Goal: Information Seeking & Learning: Learn about a topic

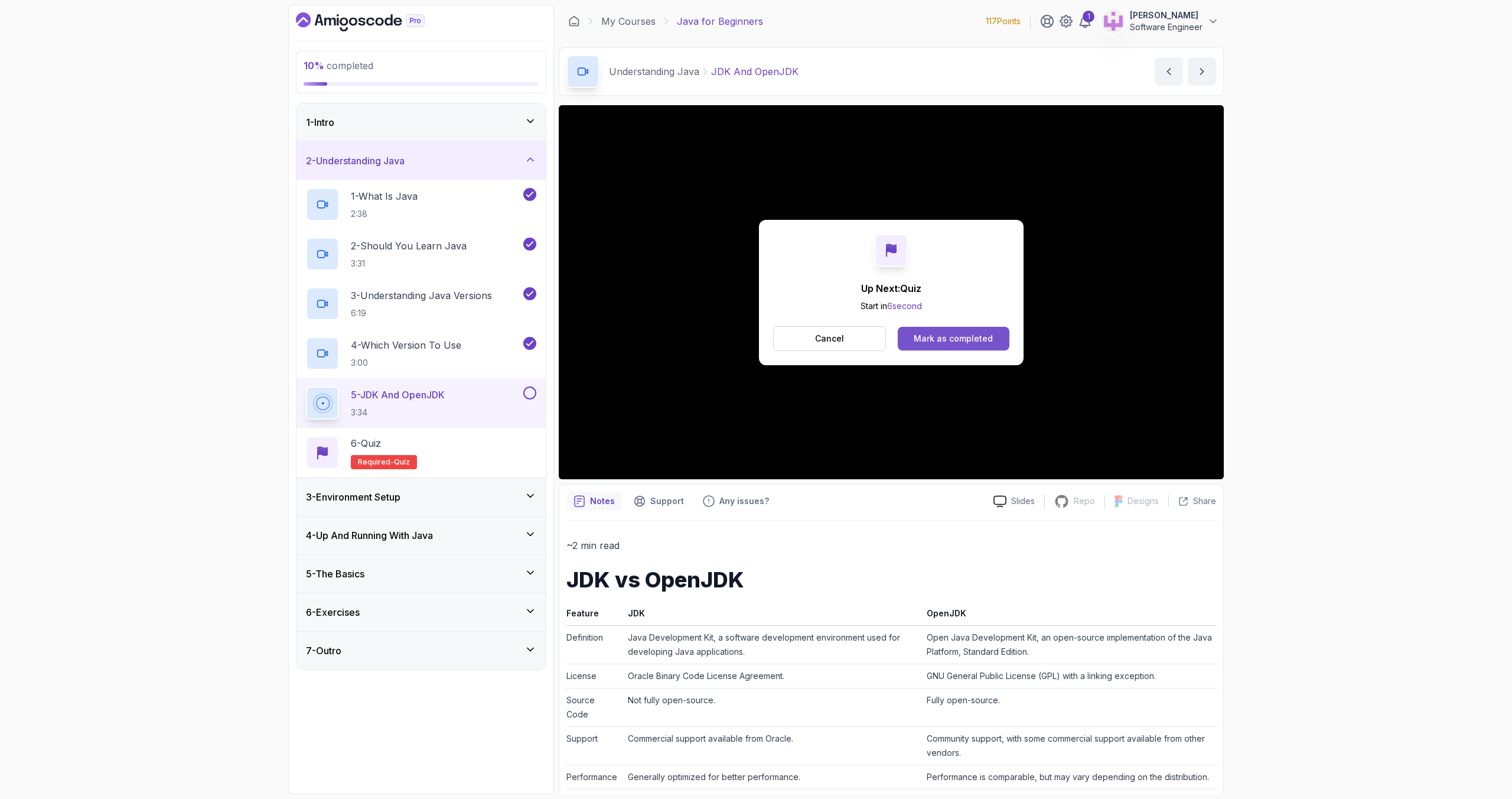
click at [926, 342] on div "Mark as completed" at bounding box center [954, 338] width 80 height 11
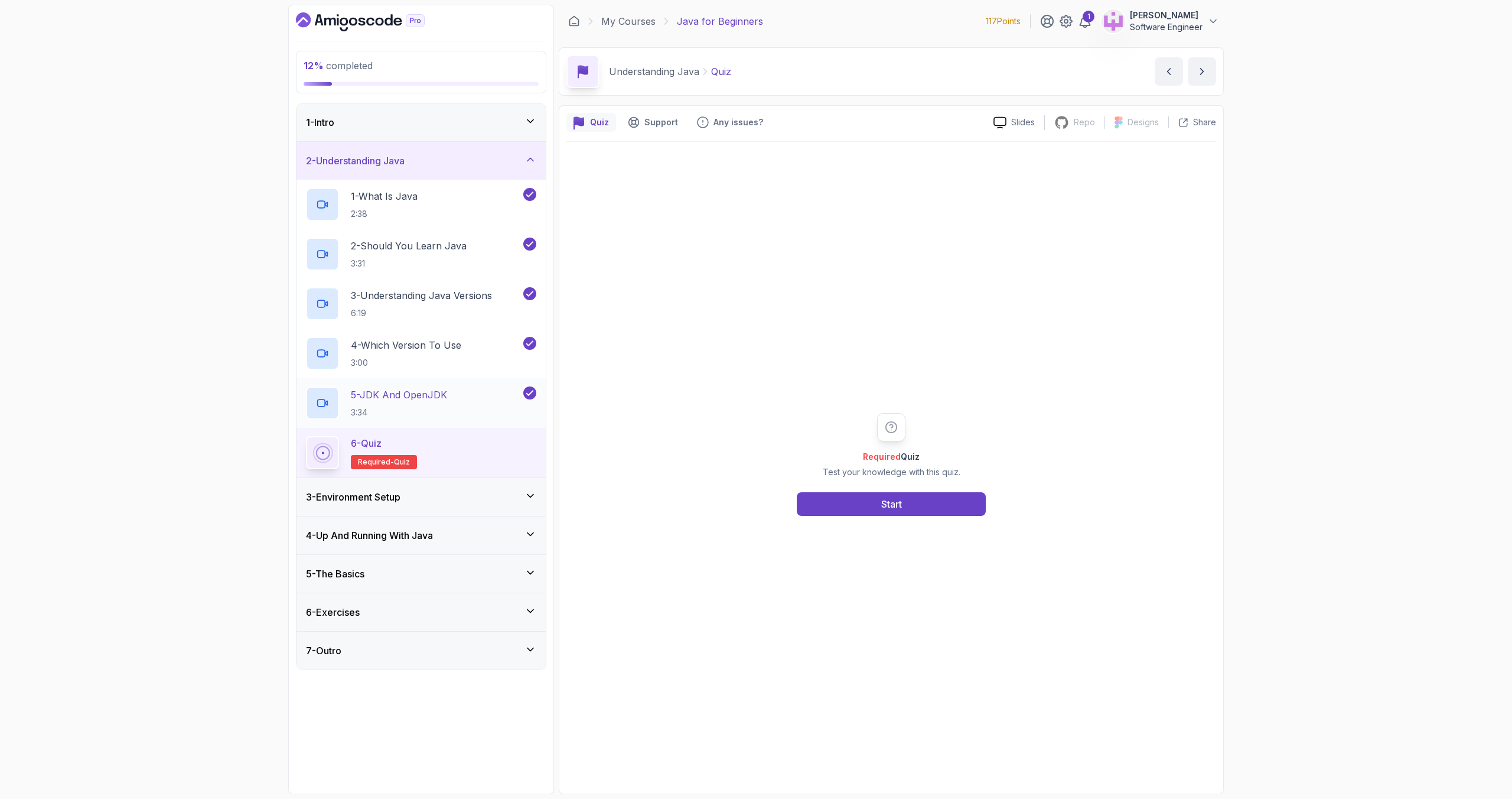
click at [387, 408] on p "3:34" at bounding box center [399, 412] width 97 height 11
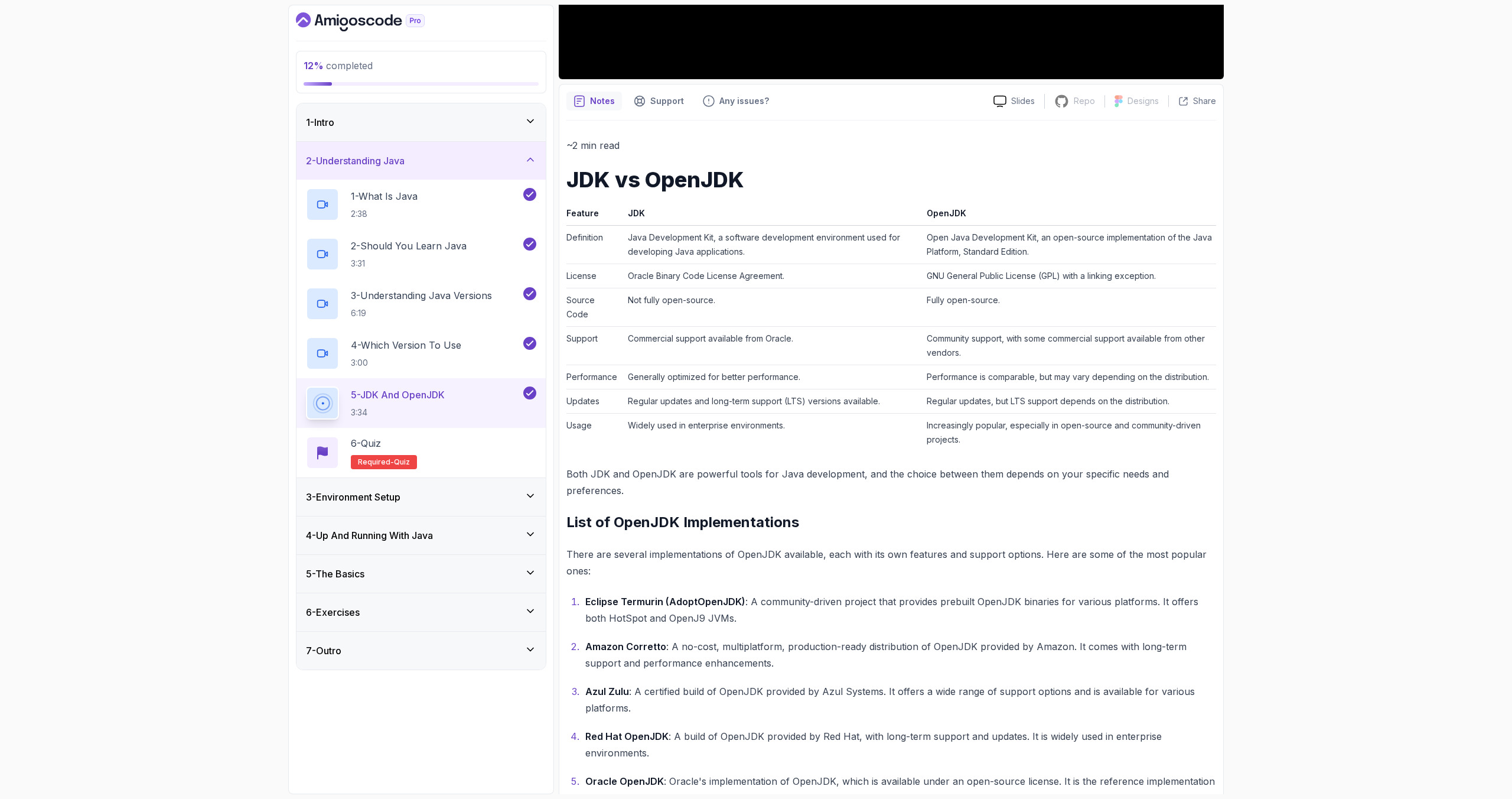
scroll to position [512, 0]
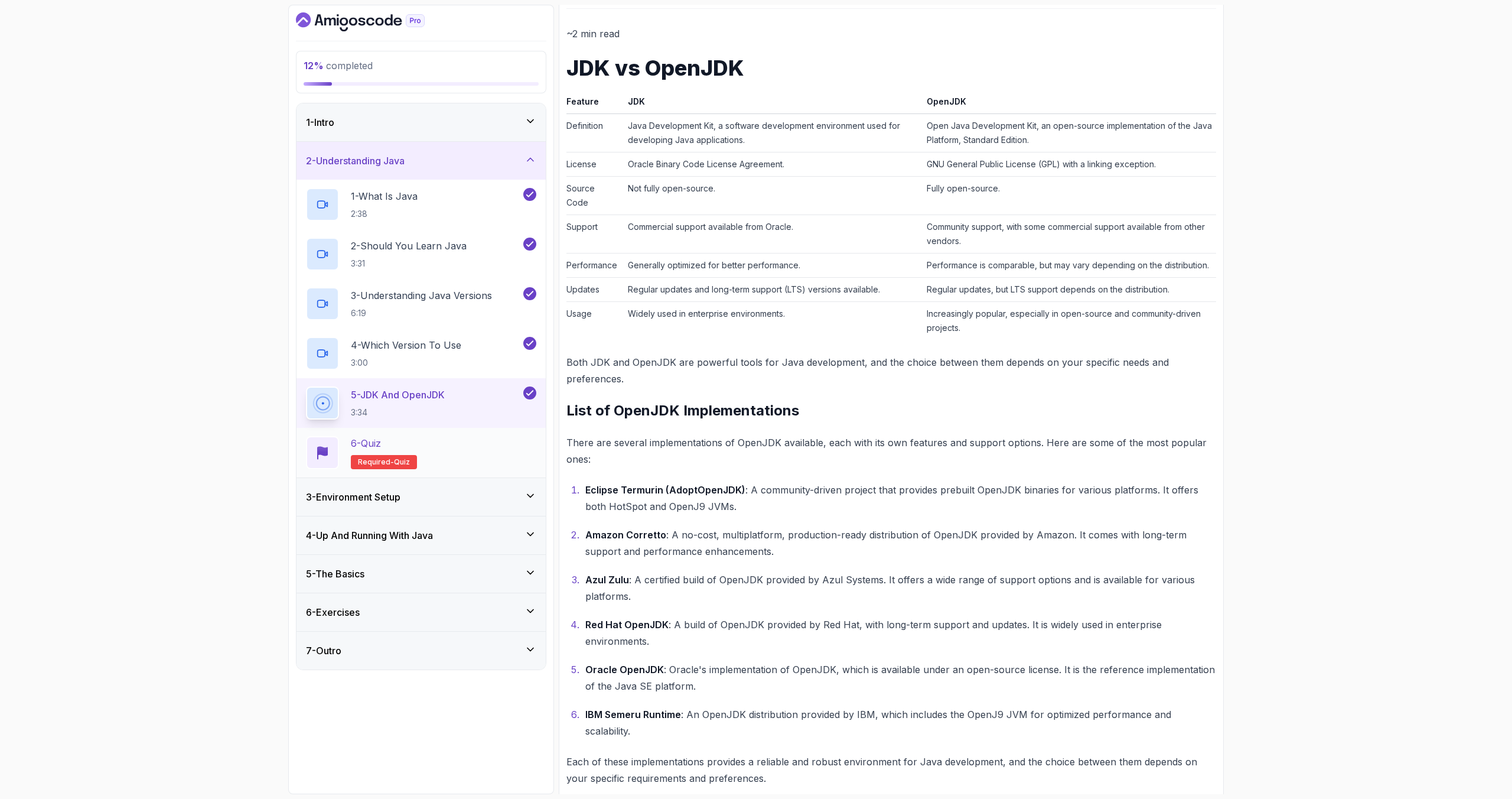
click at [481, 446] on div "6 - Quiz Required- quiz" at bounding box center [421, 452] width 230 height 33
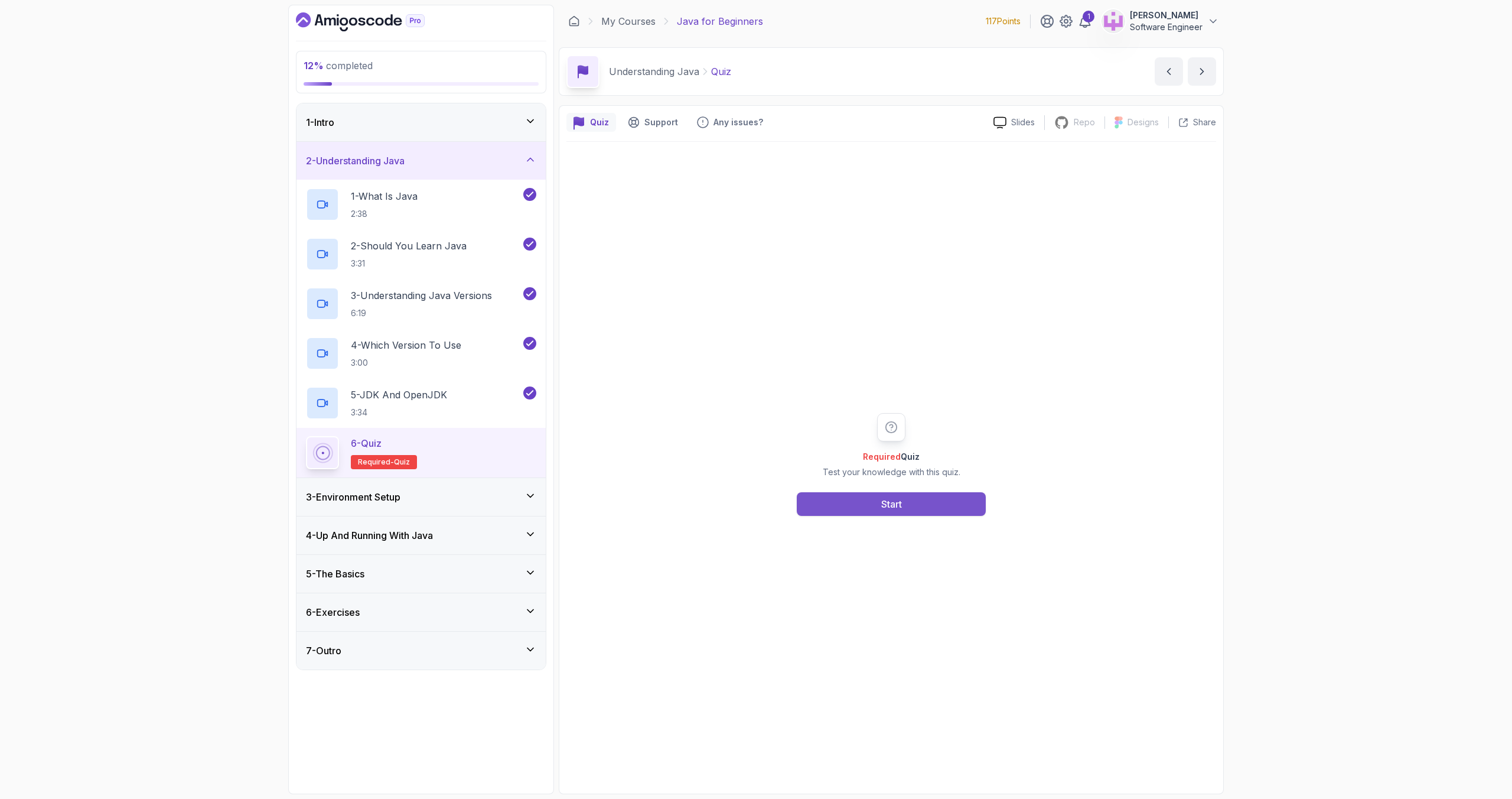
click at [888, 512] on button "Start" at bounding box center [891, 503] width 189 height 24
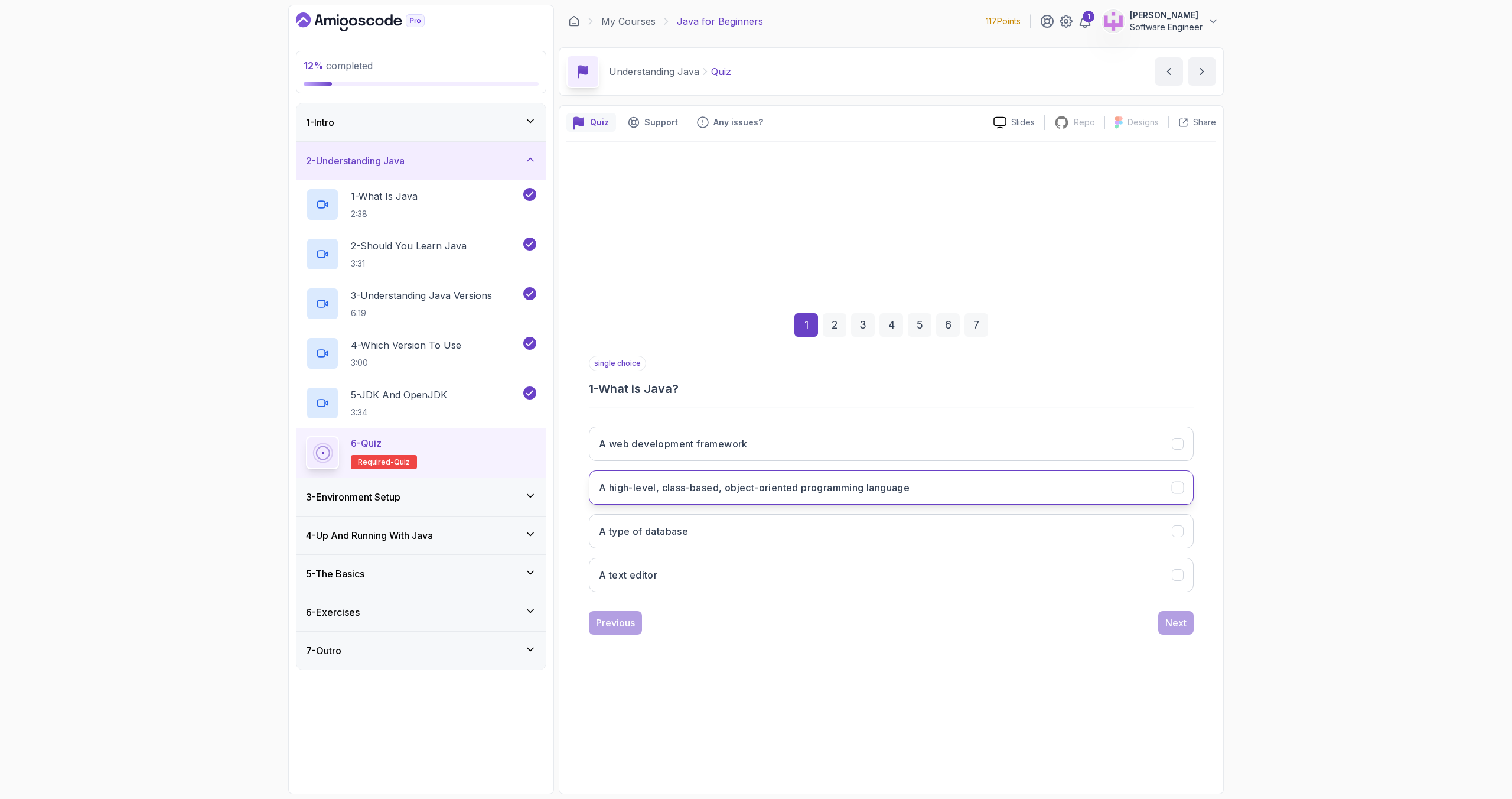
click at [867, 490] on h3 "A high-level, class-based, object-oriented programming language" at bounding box center [755, 487] width 311 height 14
click at [1166, 622] on div "Next" at bounding box center [1176, 622] width 21 height 14
click at [848, 491] on h3 "Java is platform-independent and widely used in enterprise environments" at bounding box center [772, 487] width 345 height 14
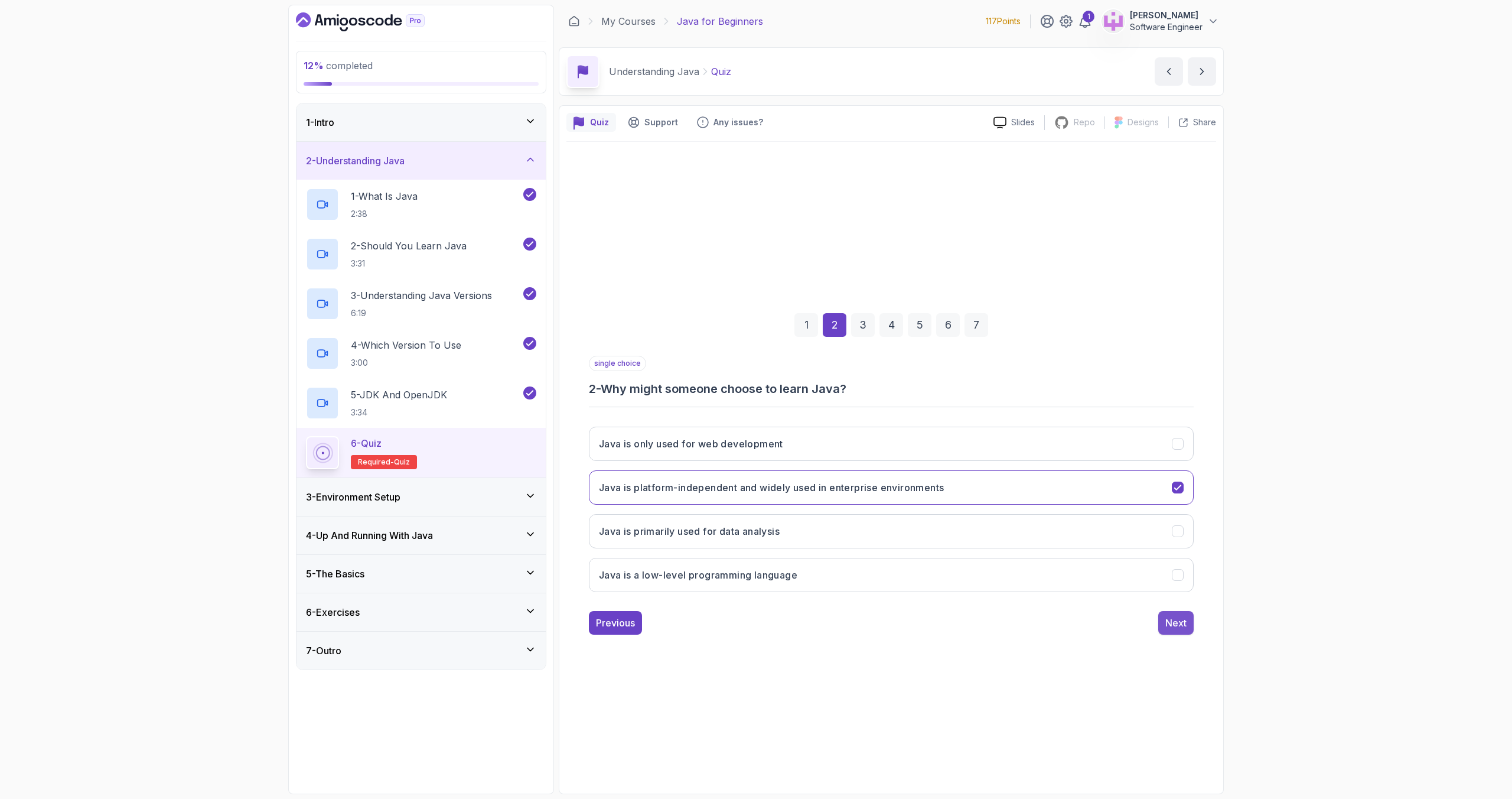
click at [1171, 612] on button "Next" at bounding box center [1175, 622] width 35 height 24
click at [890, 485] on button "Each version introduces new features and improvements" at bounding box center [891, 487] width 605 height 34
click at [1181, 613] on button "Next" at bounding box center [1175, 622] width 35 height 24
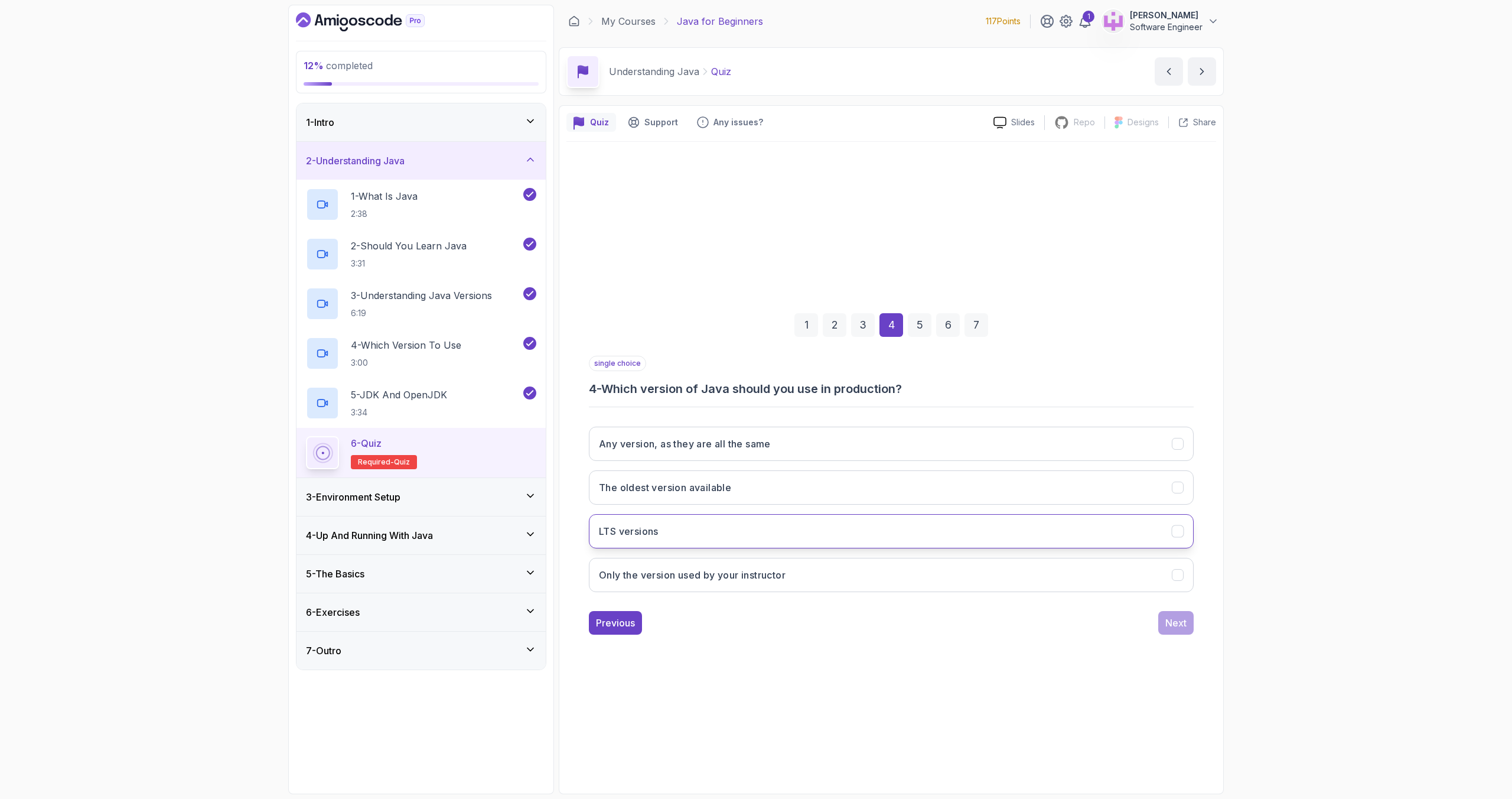
click at [738, 531] on button "LTS versions" at bounding box center [891, 531] width 605 height 34
click at [1177, 620] on div "Next" at bounding box center [1176, 622] width 21 height 14
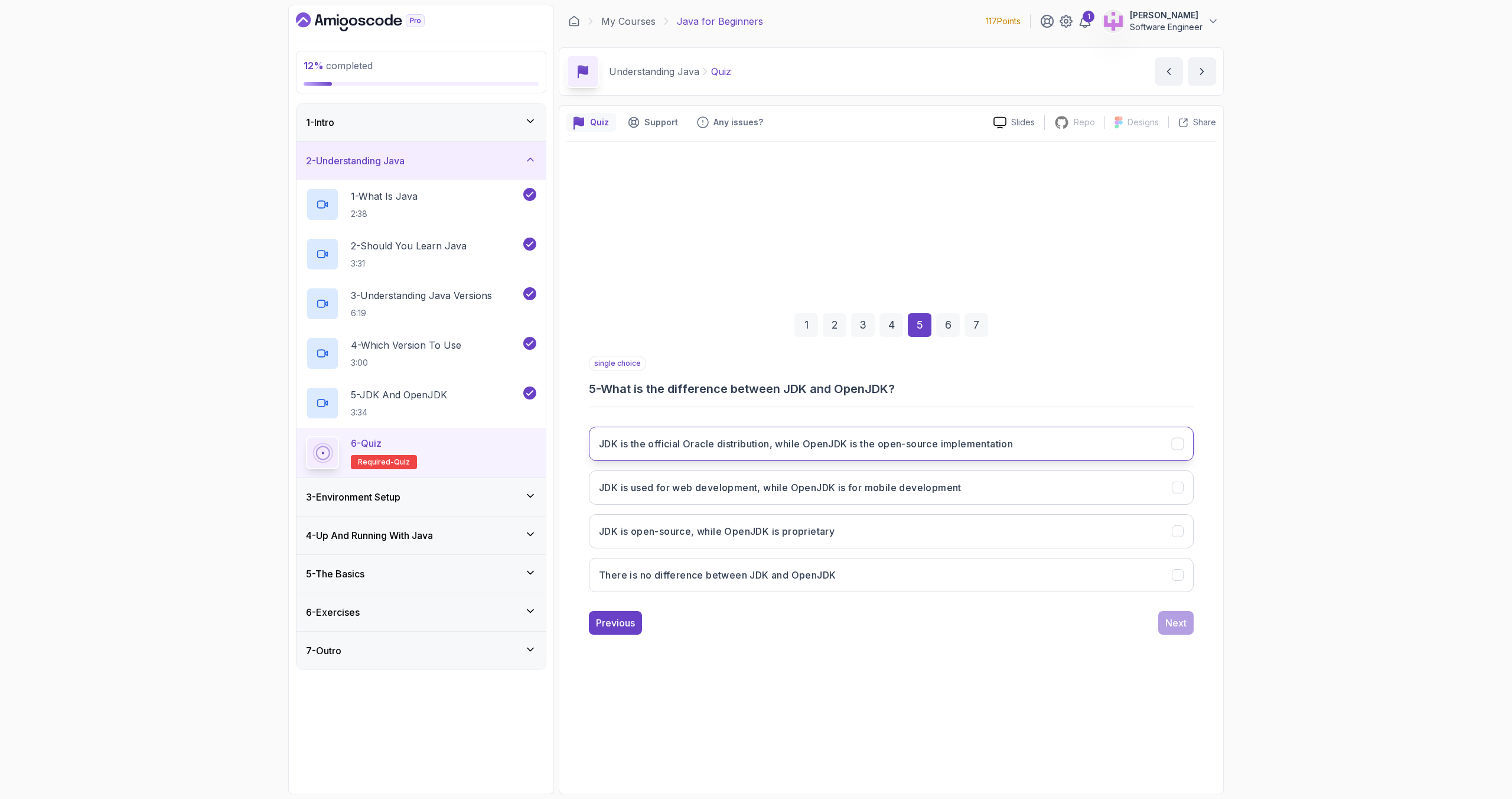
click at [686, 442] on h3 "JDK is the official Oracle distribution, while OpenJDK is the open-source imple…" at bounding box center [806, 444] width 414 height 14
click at [1172, 619] on div "Next" at bounding box center [1176, 622] width 21 height 14
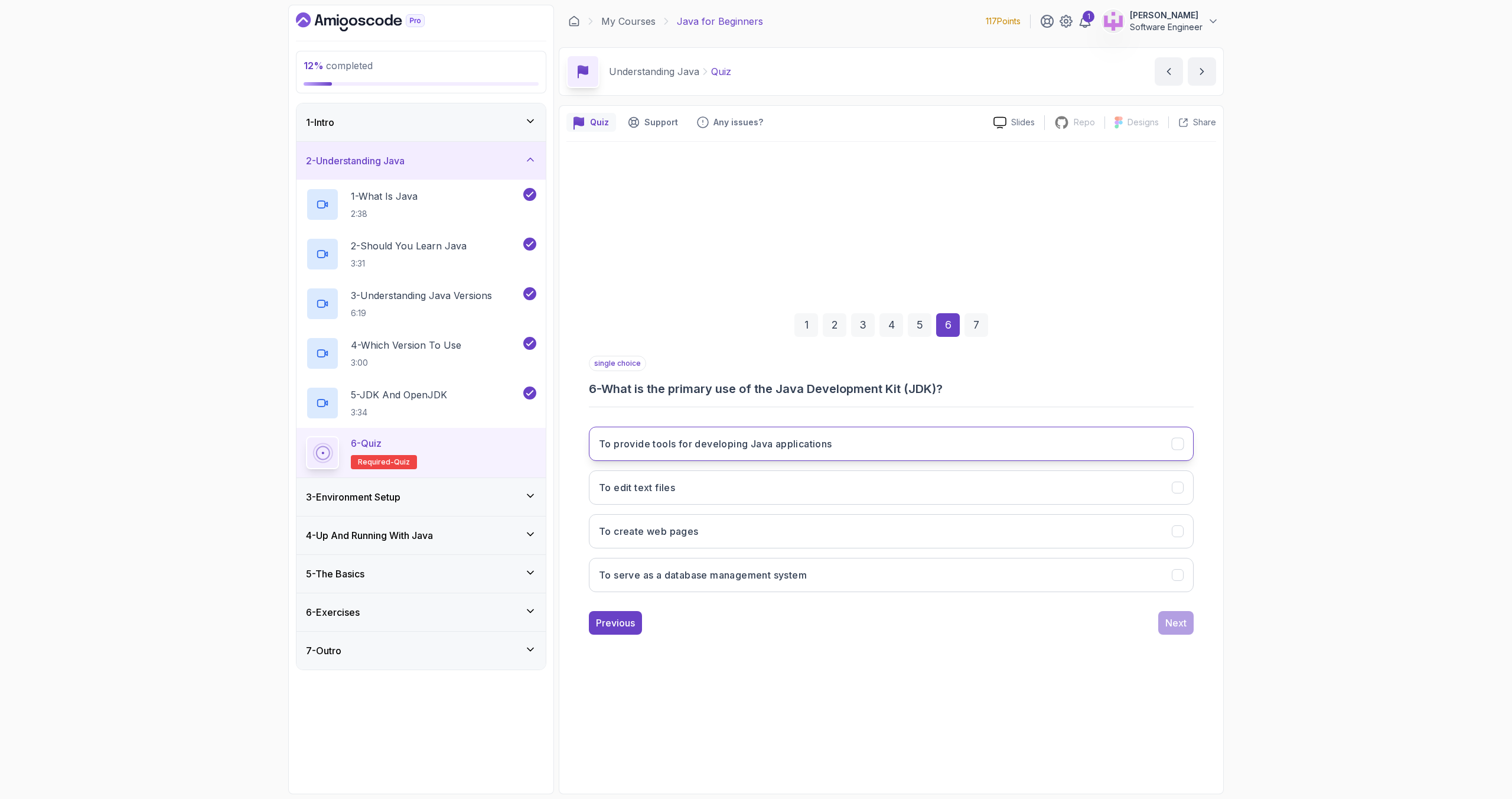
click at [776, 437] on h3 "To provide tools for developing Java applications" at bounding box center [716, 444] width 233 height 14
click at [1190, 623] on button "Next" at bounding box center [1175, 622] width 35 height 24
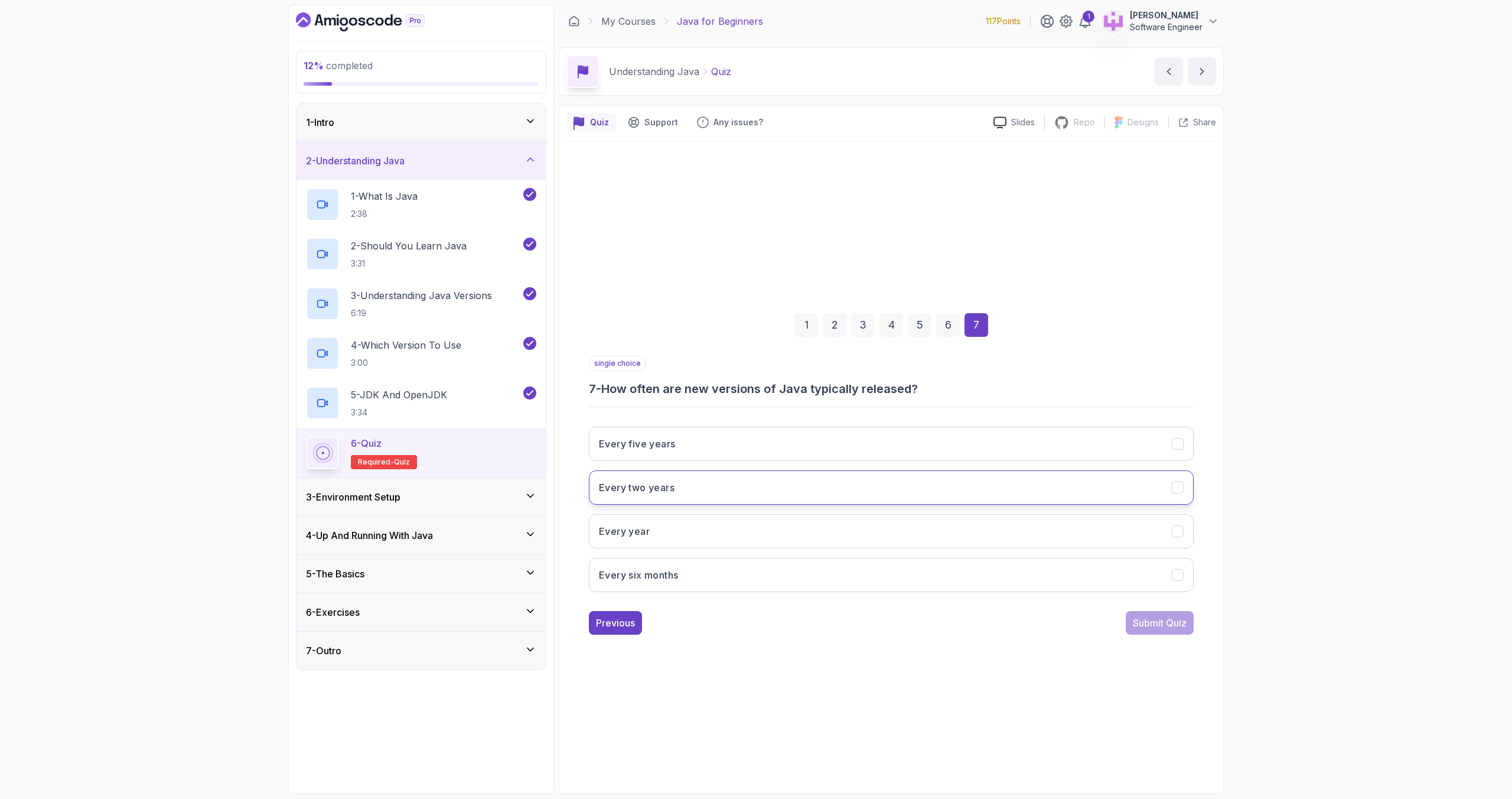
click at [677, 488] on button "Every two years" at bounding box center [891, 487] width 605 height 34
click at [1193, 625] on button "Submit Quiz" at bounding box center [1160, 622] width 68 height 24
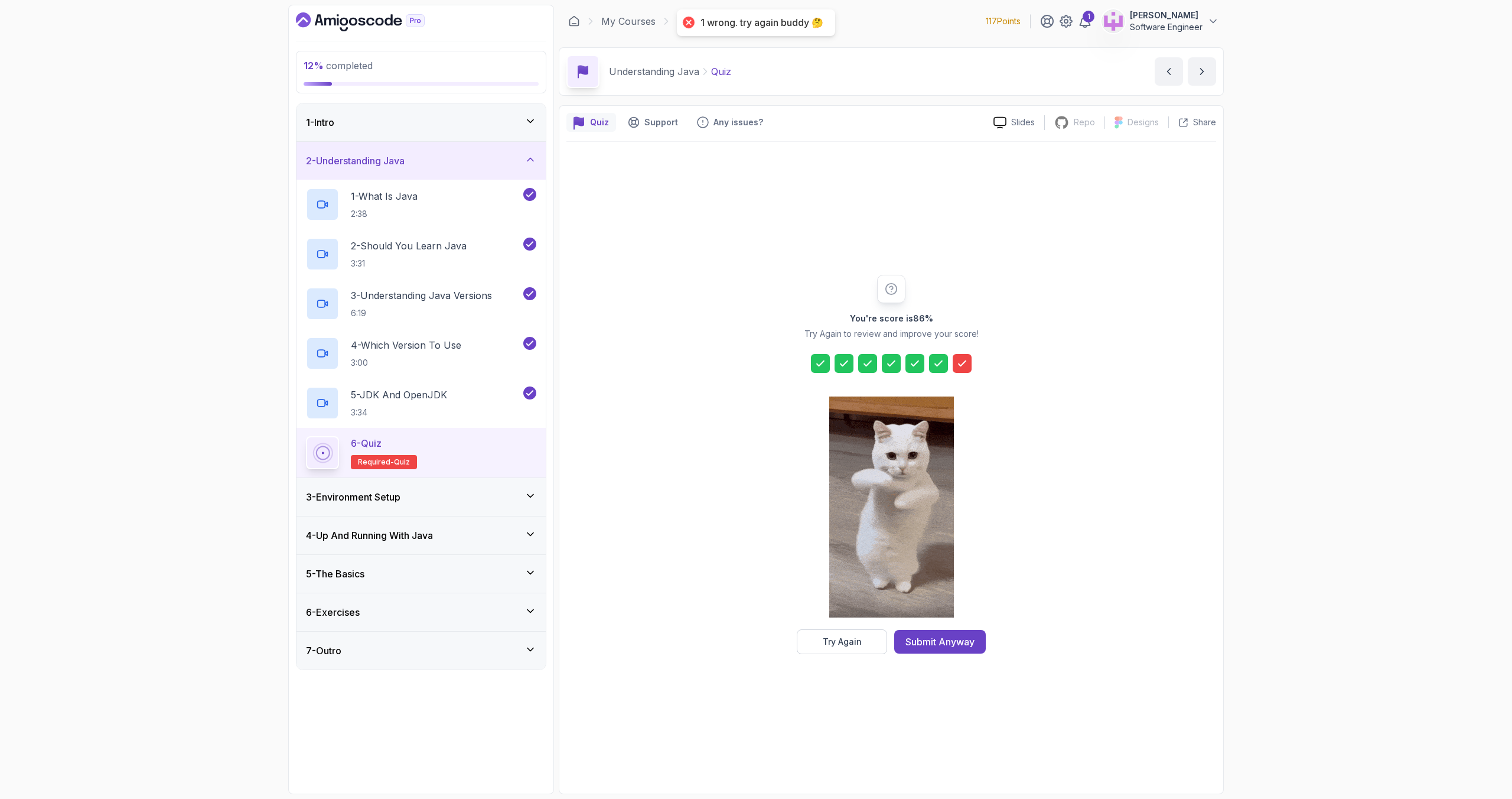
click at [960, 360] on icon at bounding box center [962, 363] width 11 height 11
click at [959, 643] on div "Submit Anyway" at bounding box center [939, 641] width 69 height 14
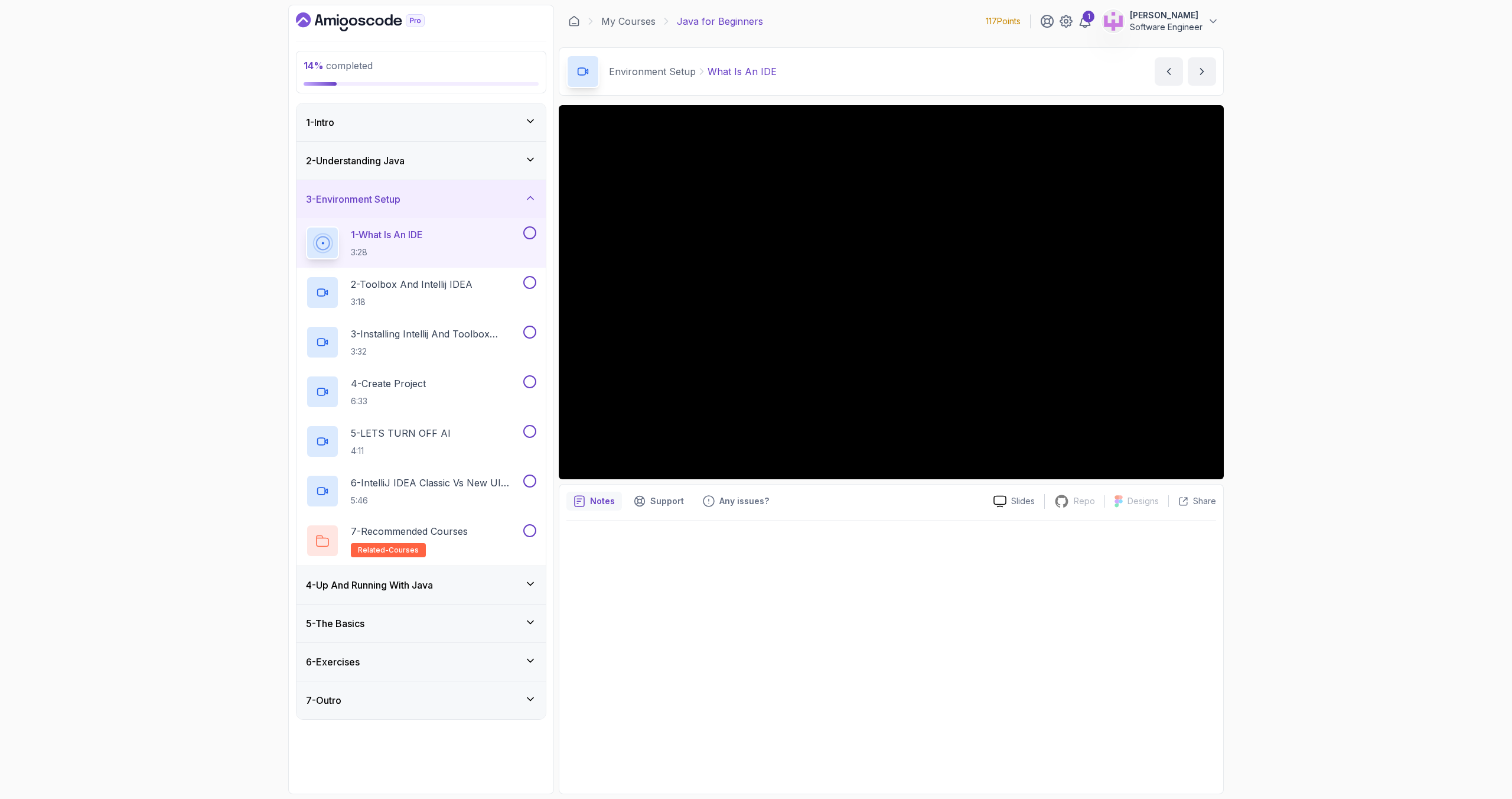
click at [479, 167] on div "2 - Understanding Java" at bounding box center [421, 160] width 230 height 14
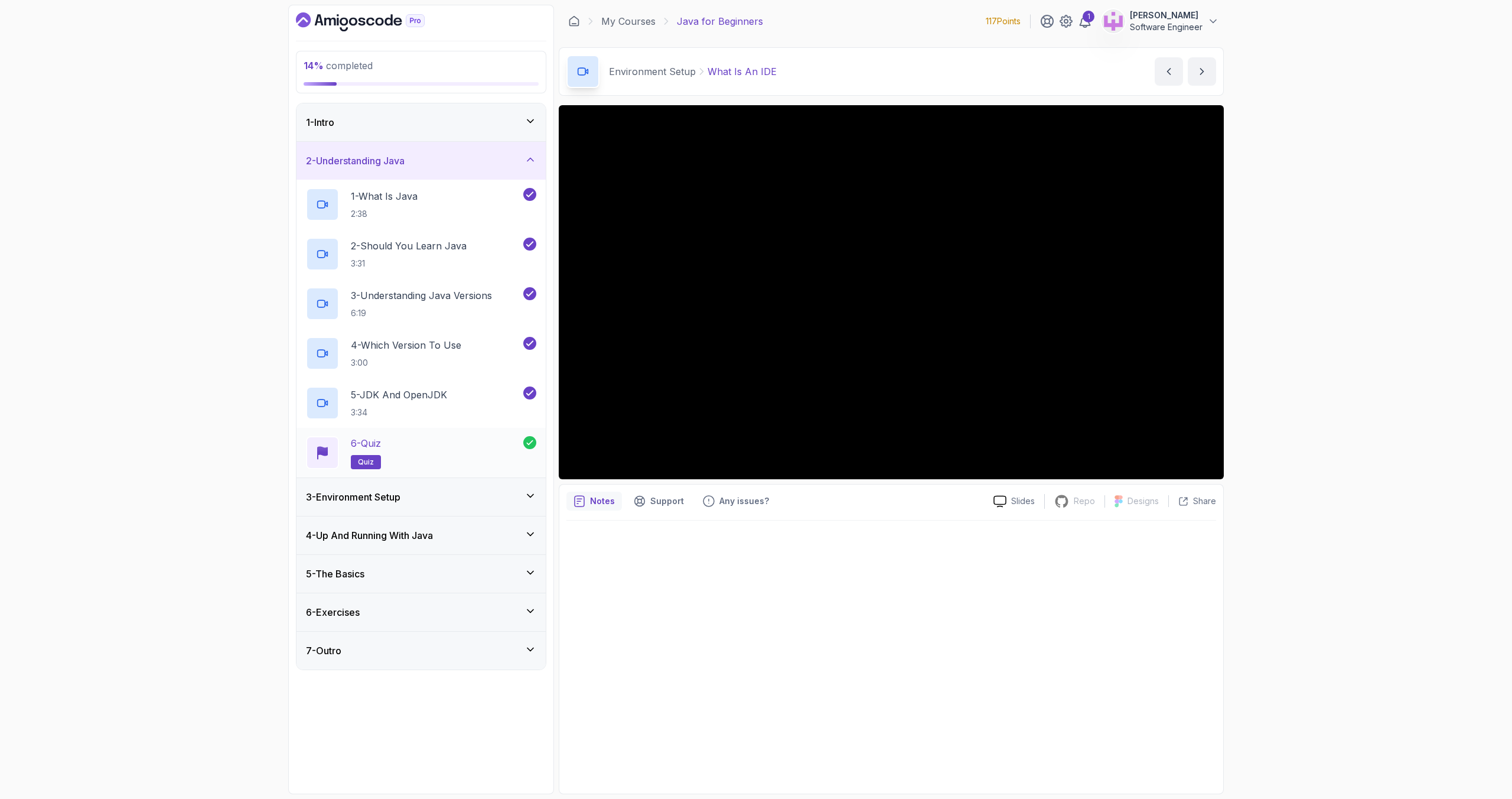
click at [482, 445] on div "6 - Quiz quiz" at bounding box center [414, 452] width 217 height 33
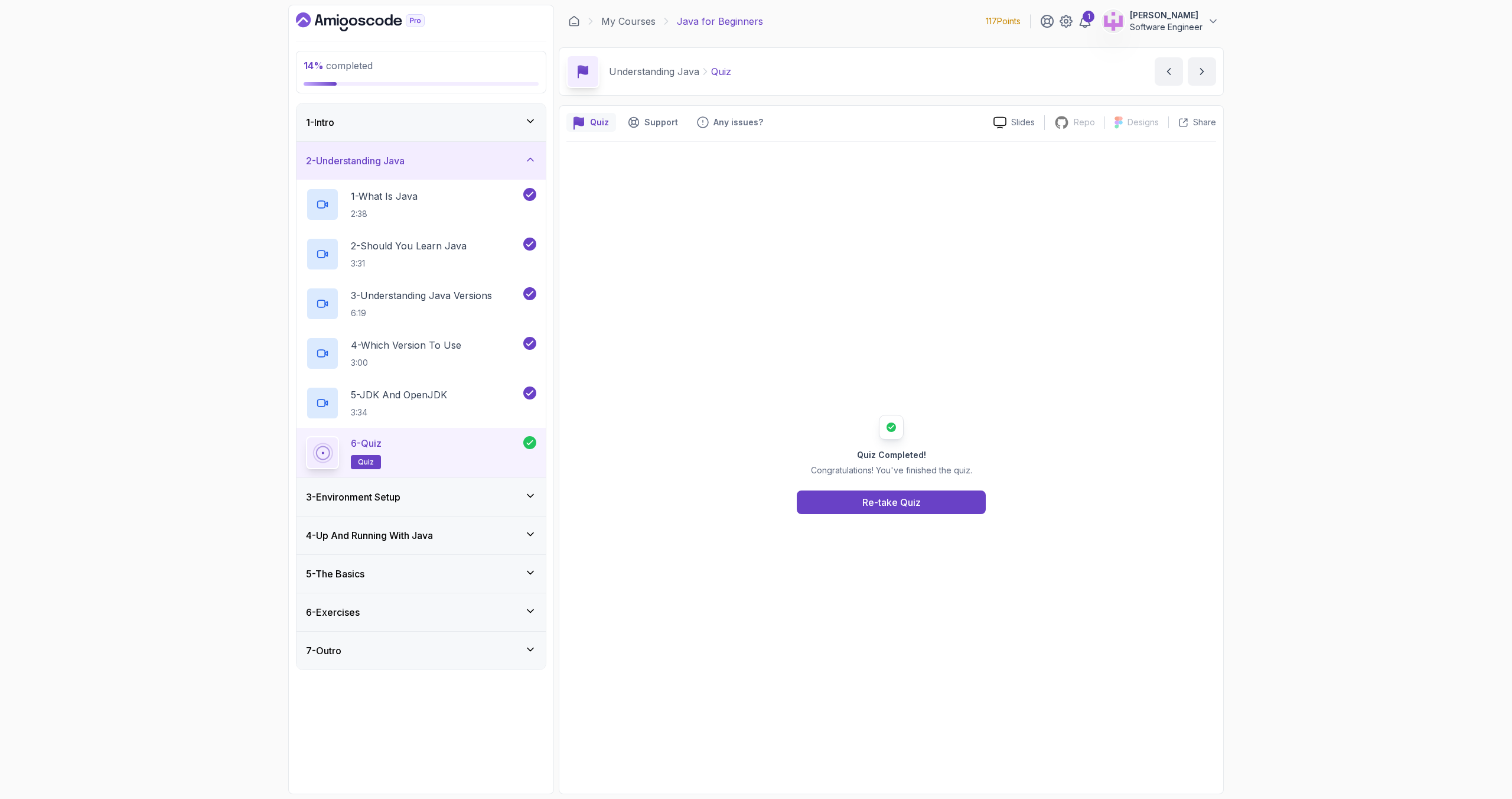
click at [442, 496] on div "3 - Environment Setup" at bounding box center [421, 497] width 230 height 14
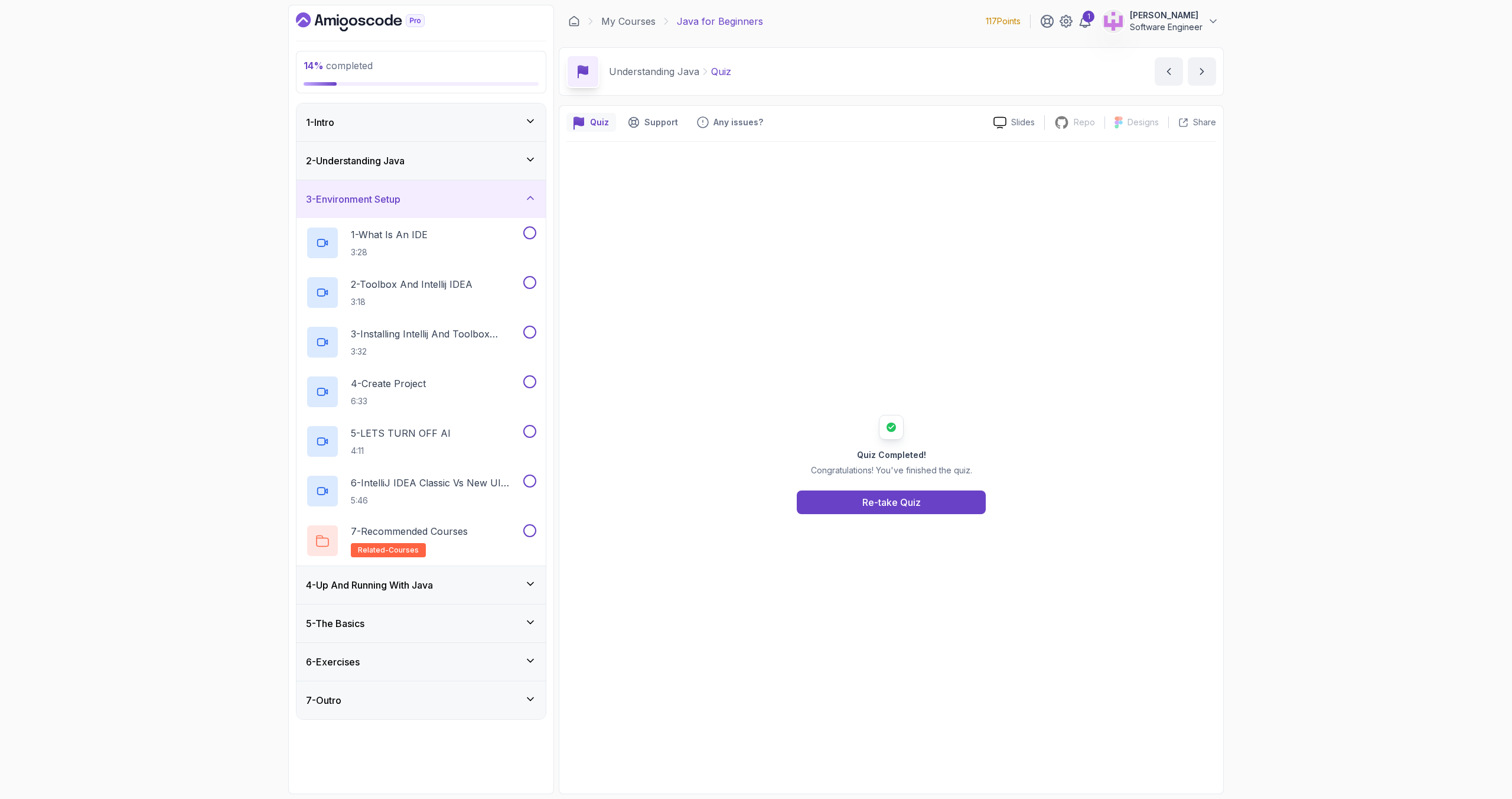
click at [476, 162] on div "2 - Understanding Java" at bounding box center [421, 160] width 230 height 14
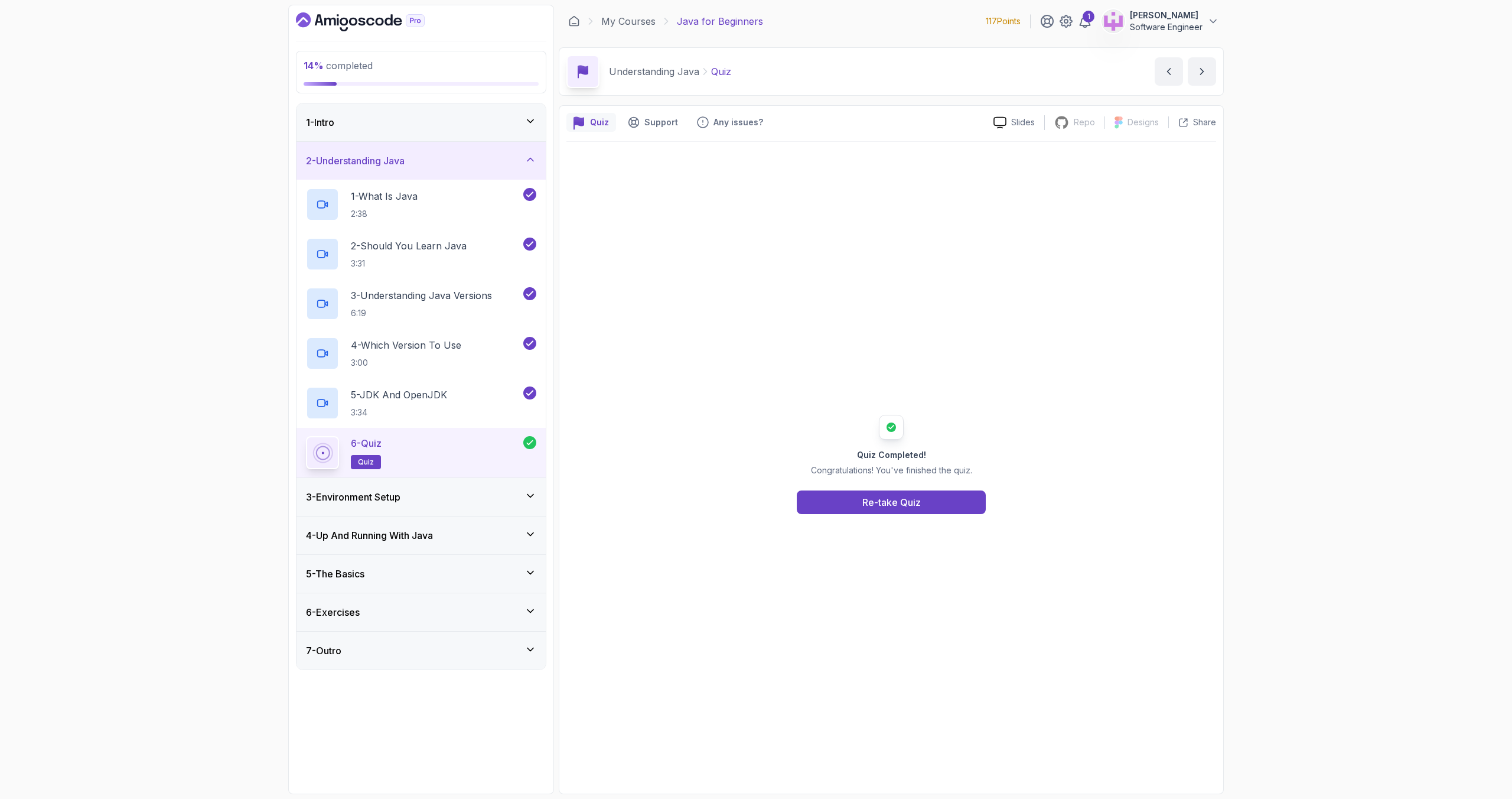
click at [488, 496] on div "3 - Environment Setup" at bounding box center [421, 497] width 230 height 14
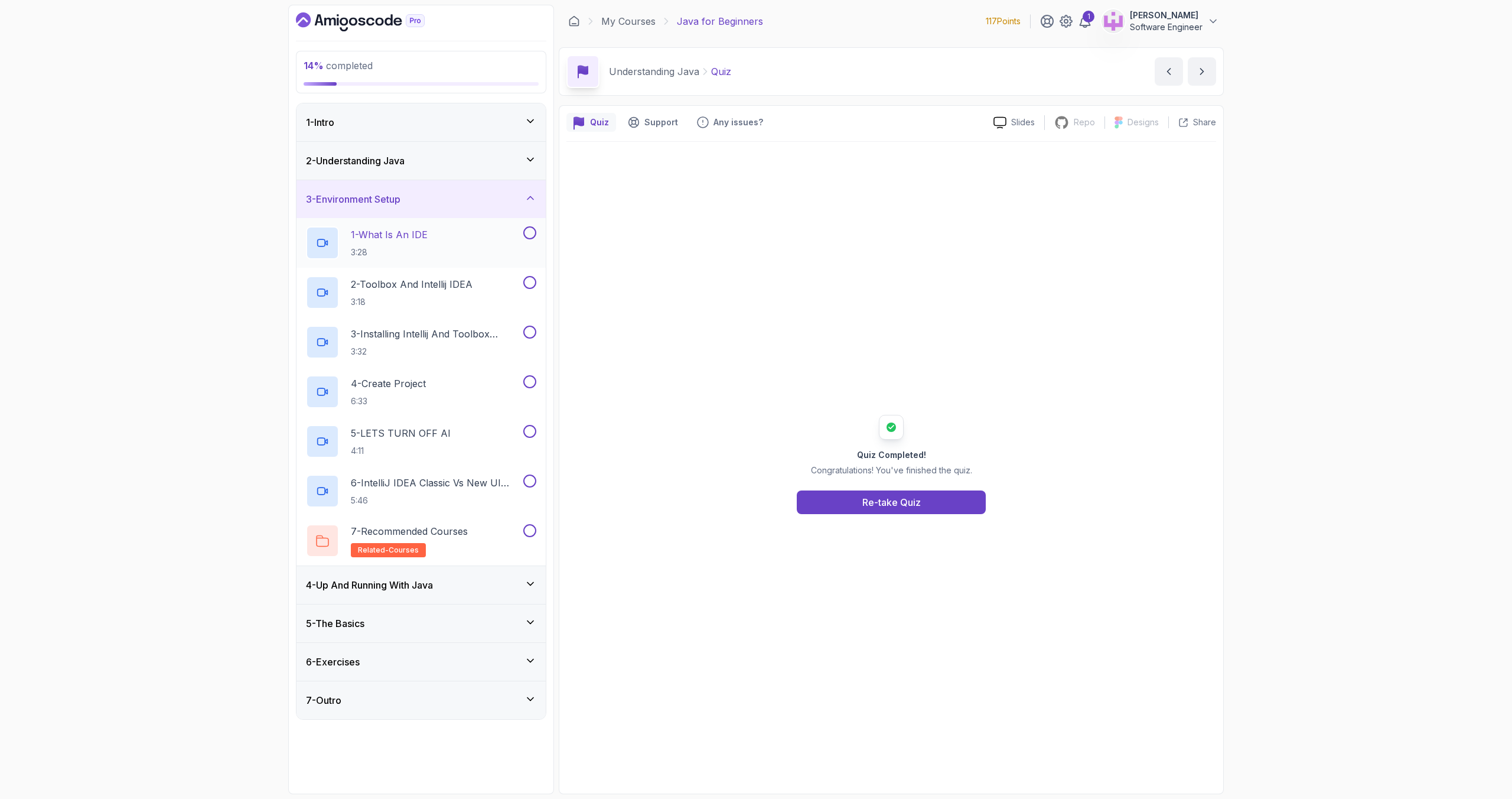
click at [441, 242] on div "1 - What Is An IDE 3:28" at bounding box center [413, 243] width 215 height 33
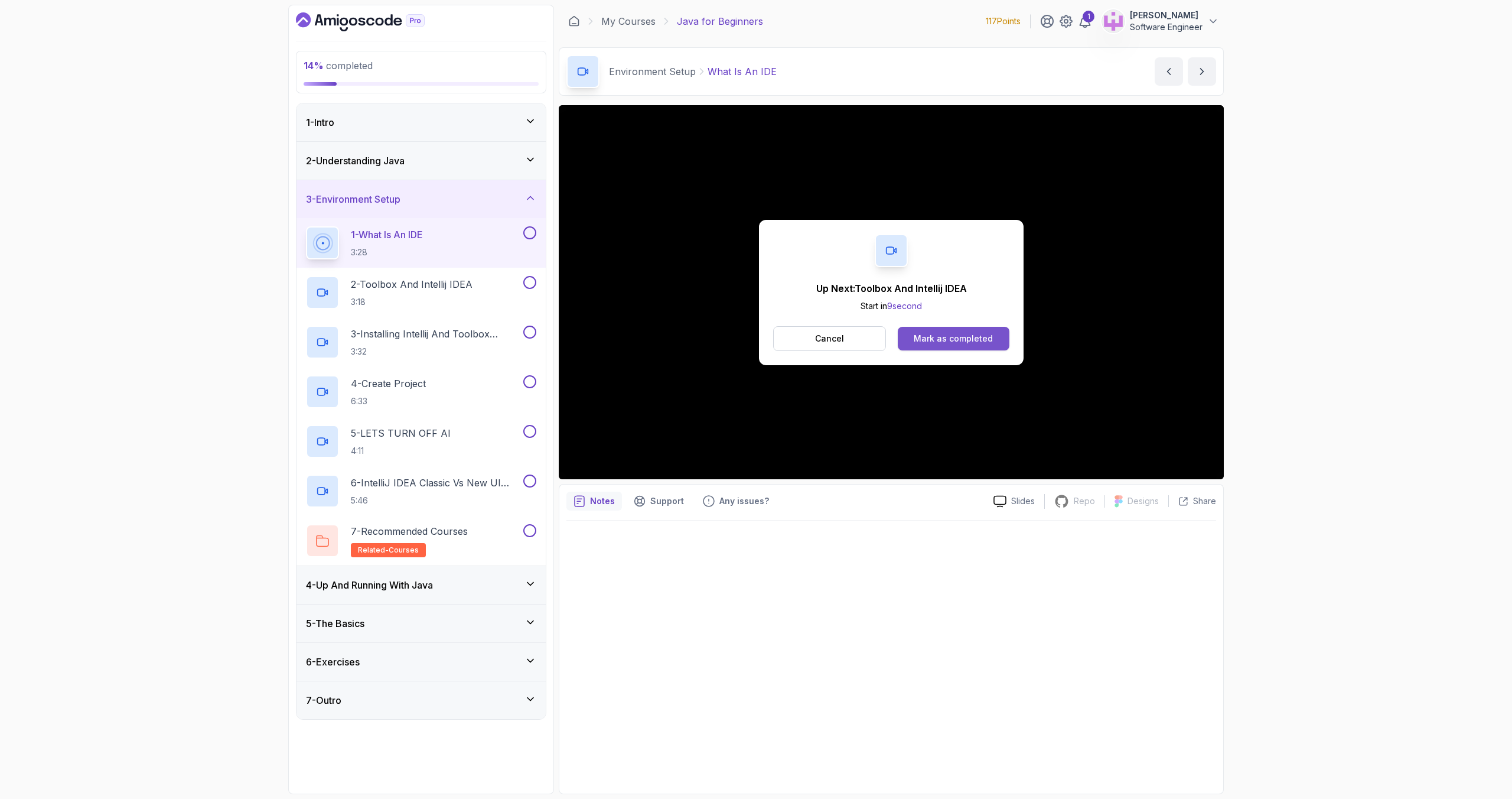
click at [982, 341] on div "Mark as completed" at bounding box center [954, 338] width 80 height 11
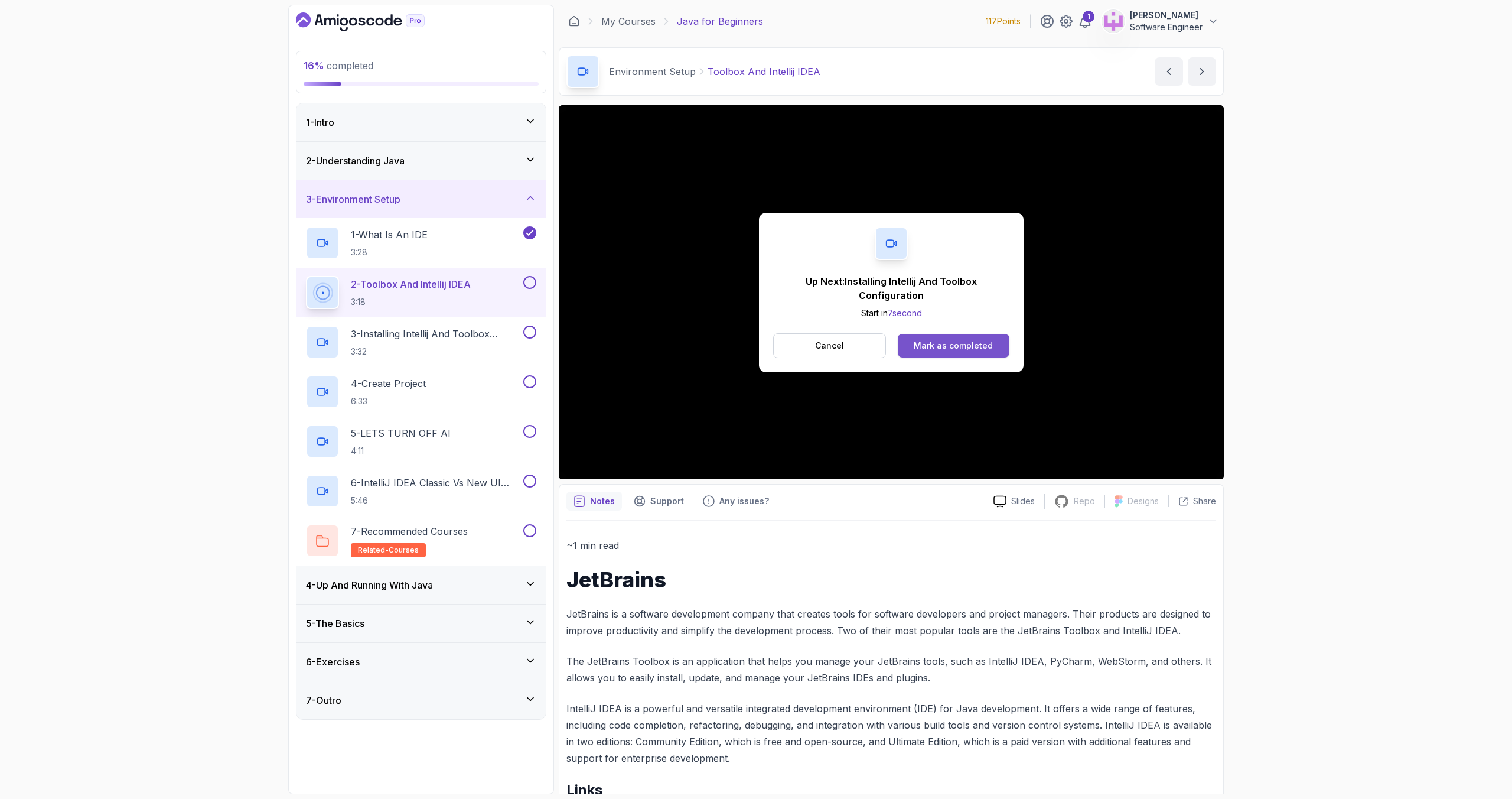
click at [968, 341] on div "Mark as completed" at bounding box center [954, 345] width 80 height 11
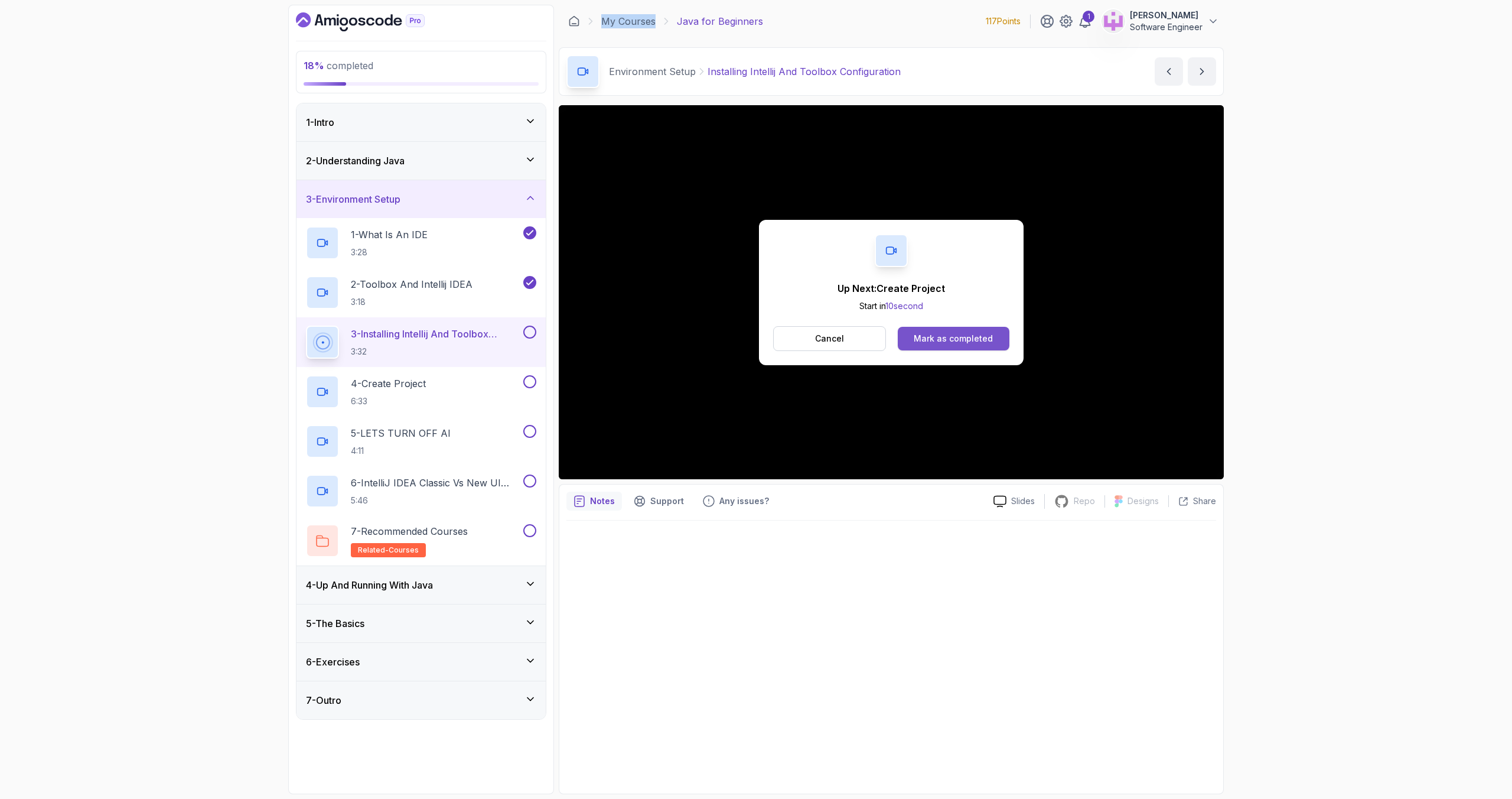
click at [949, 345] on button "Mark as completed" at bounding box center [954, 338] width 112 height 24
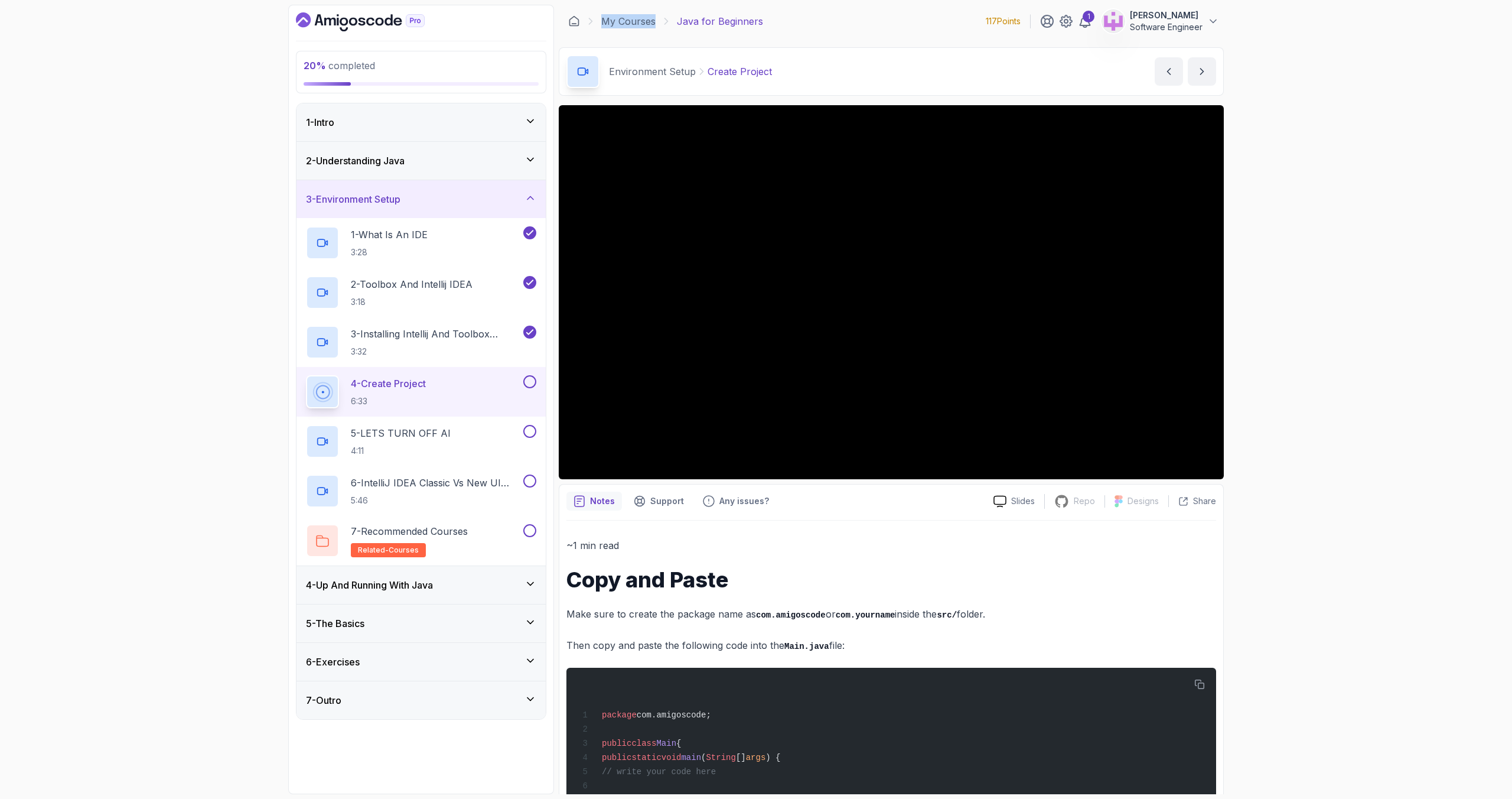
click at [523, 589] on div "4 - Up And Running With Java" at bounding box center [421, 584] width 230 height 14
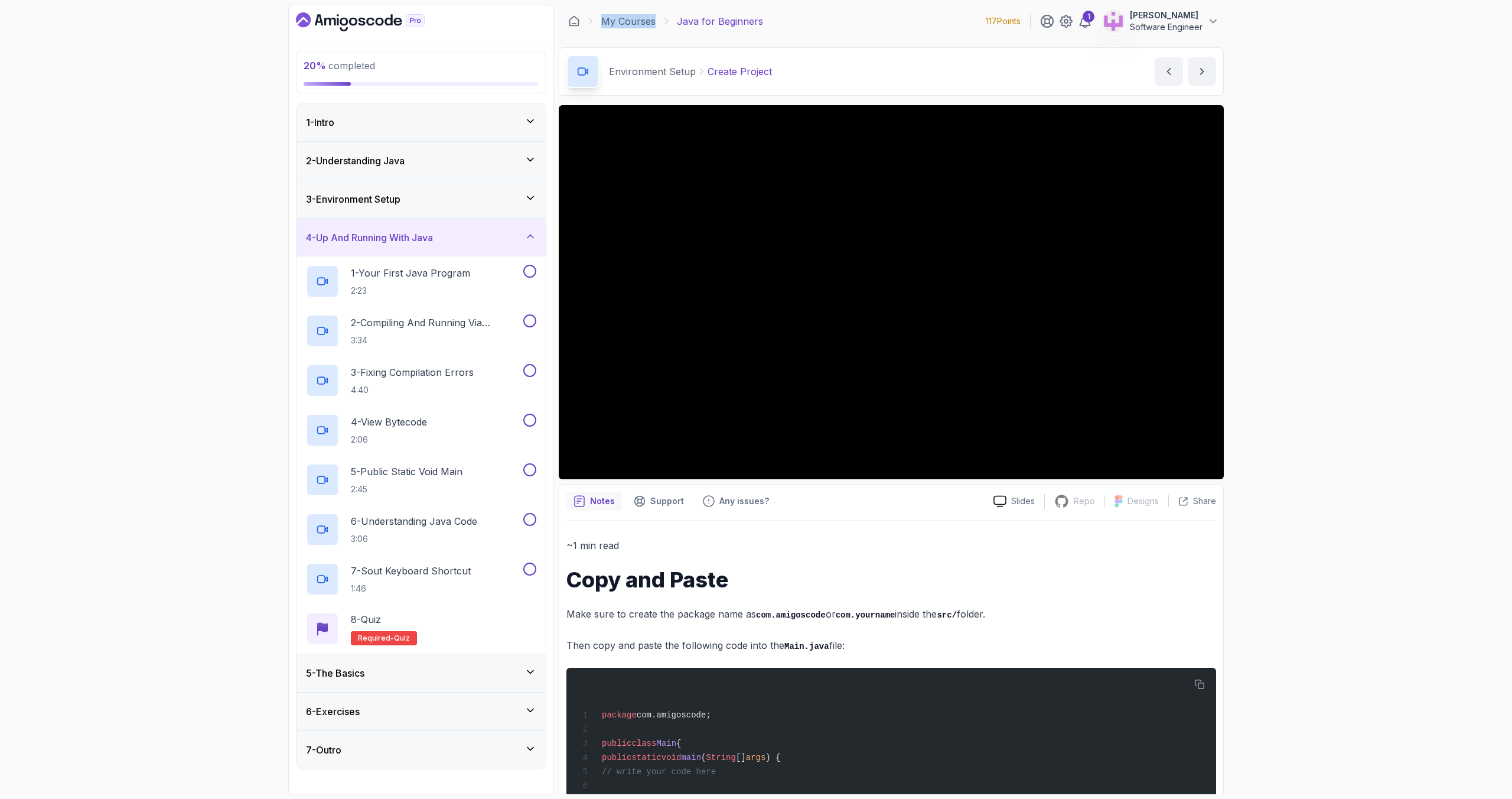
click at [514, 663] on div "5 - The Basics" at bounding box center [421, 673] width 249 height 38
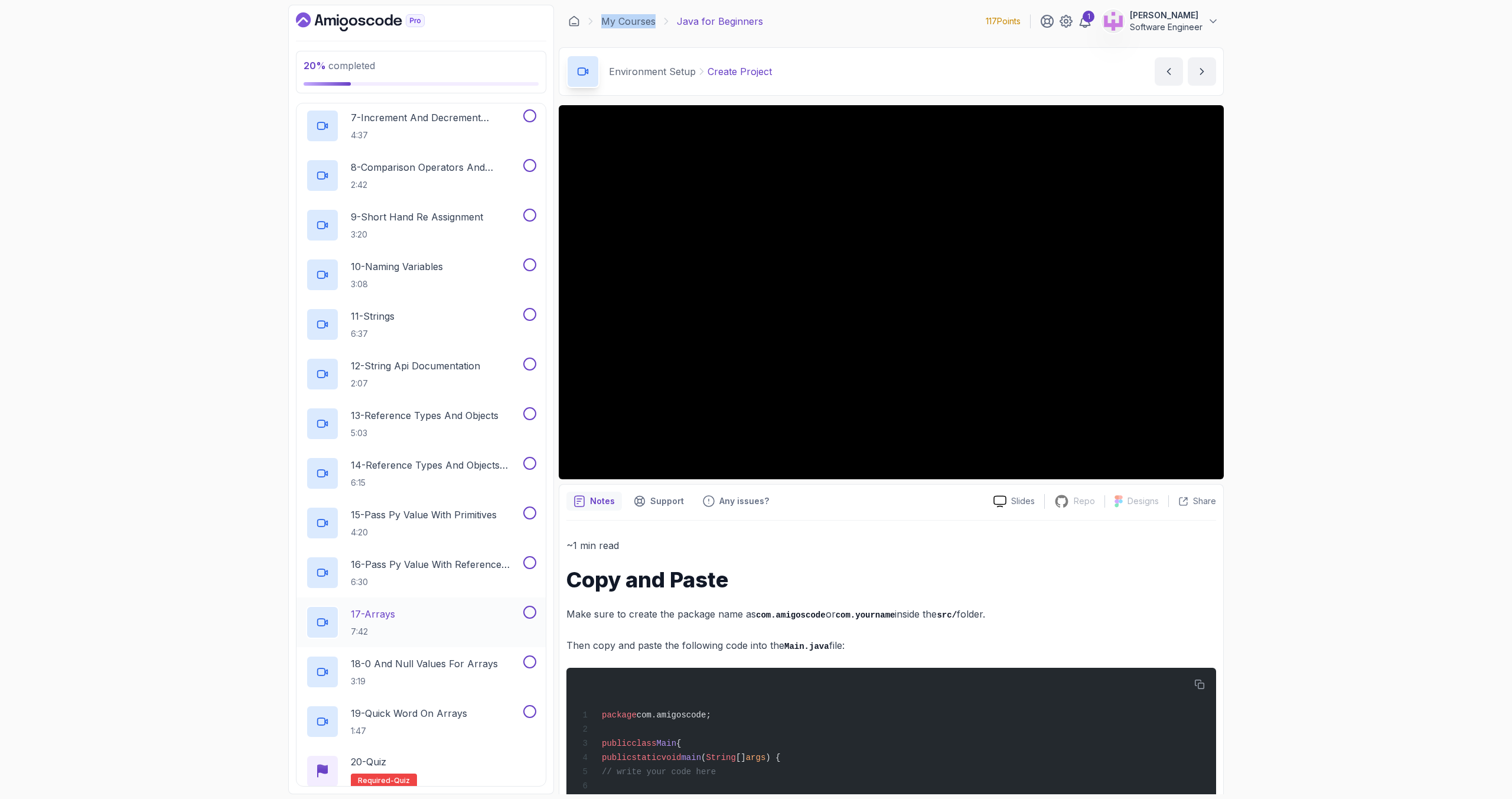
scroll to position [578, 0]
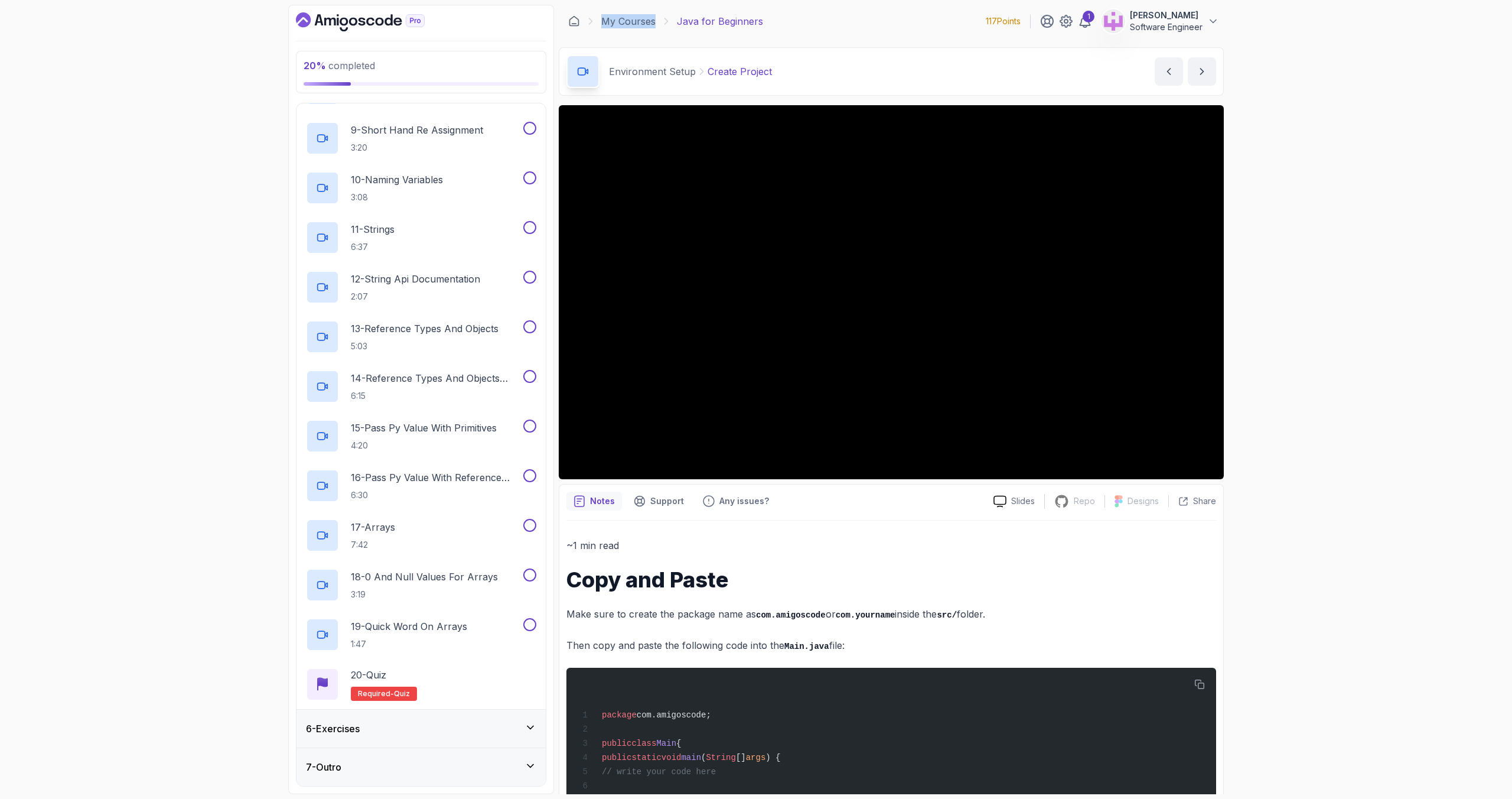
click at [512, 718] on div "6 - Exercises" at bounding box center [421, 728] width 249 height 38
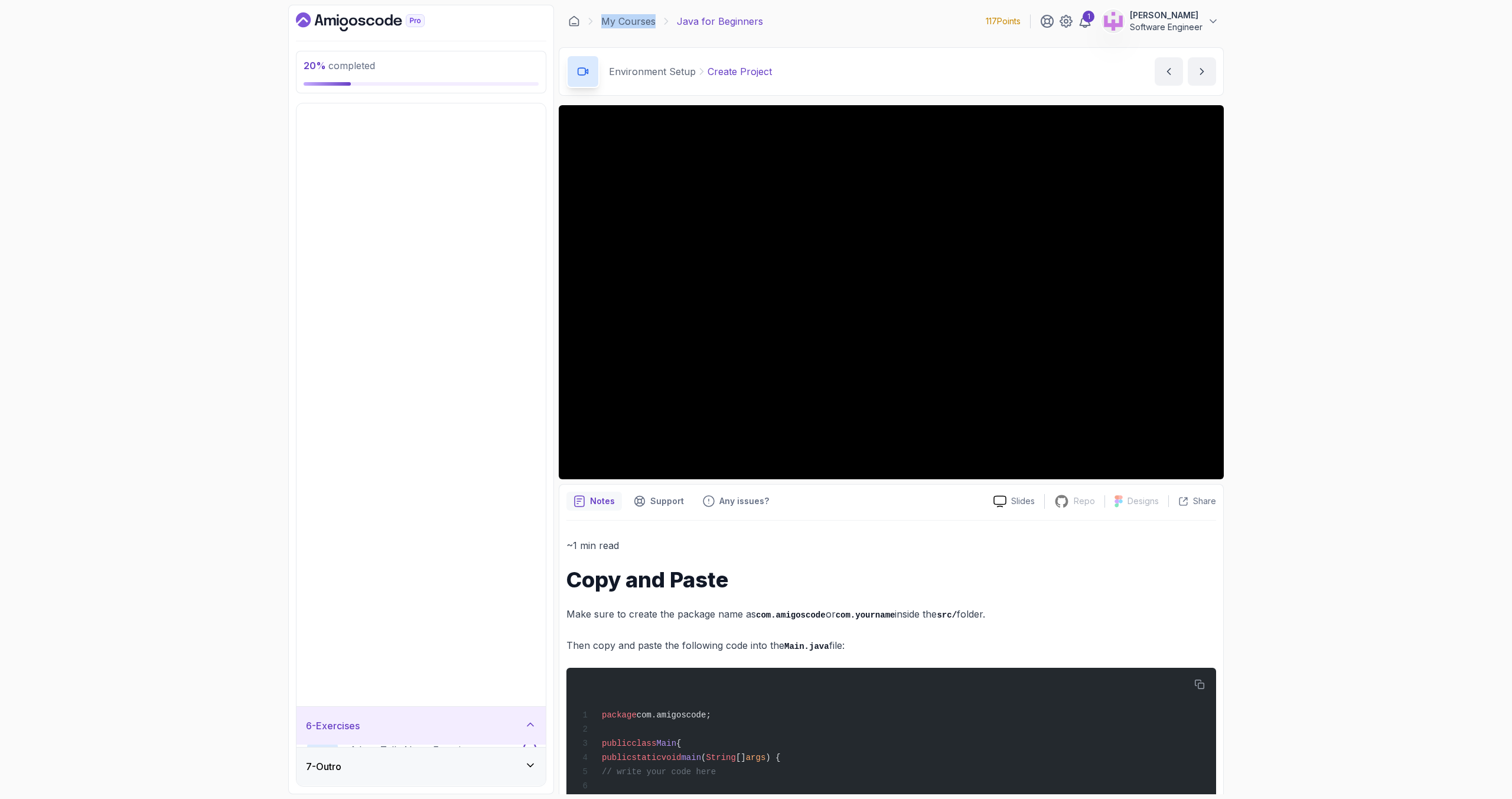
scroll to position [0, 0]
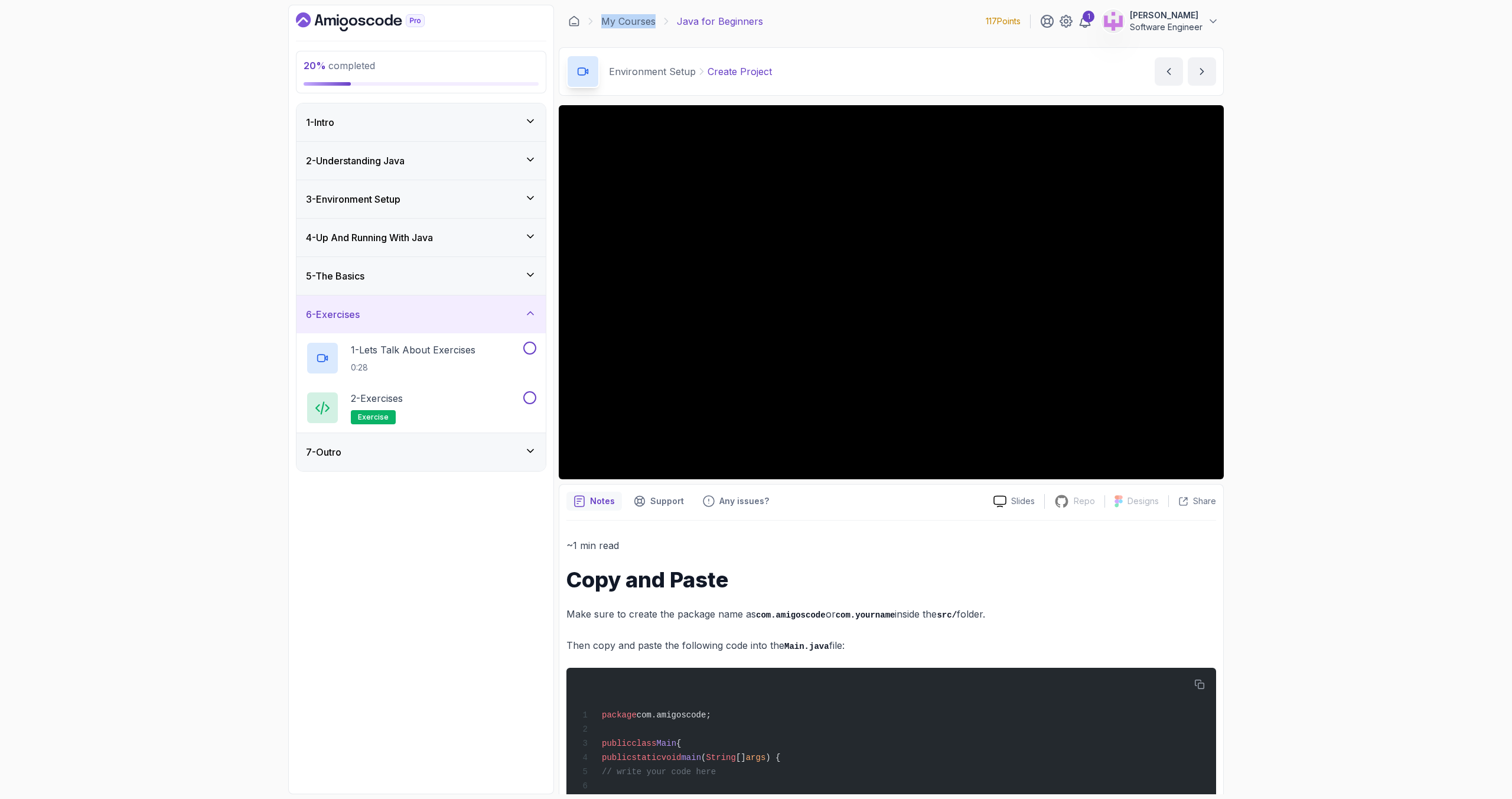
click at [459, 278] on div "5 - The Basics" at bounding box center [421, 276] width 230 height 14
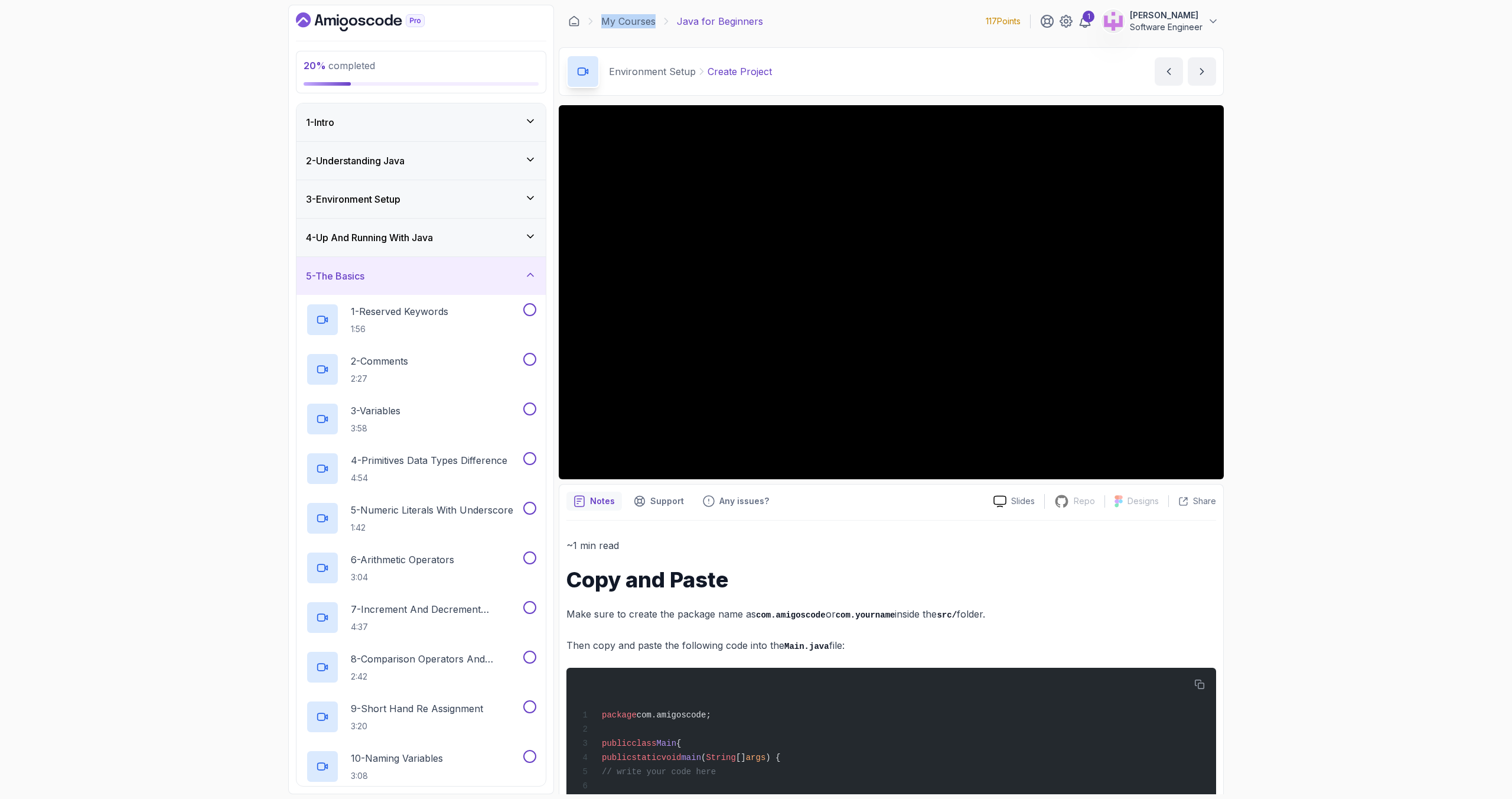
click at [466, 236] on div "4 - Up And Running With Java" at bounding box center [421, 237] width 230 height 14
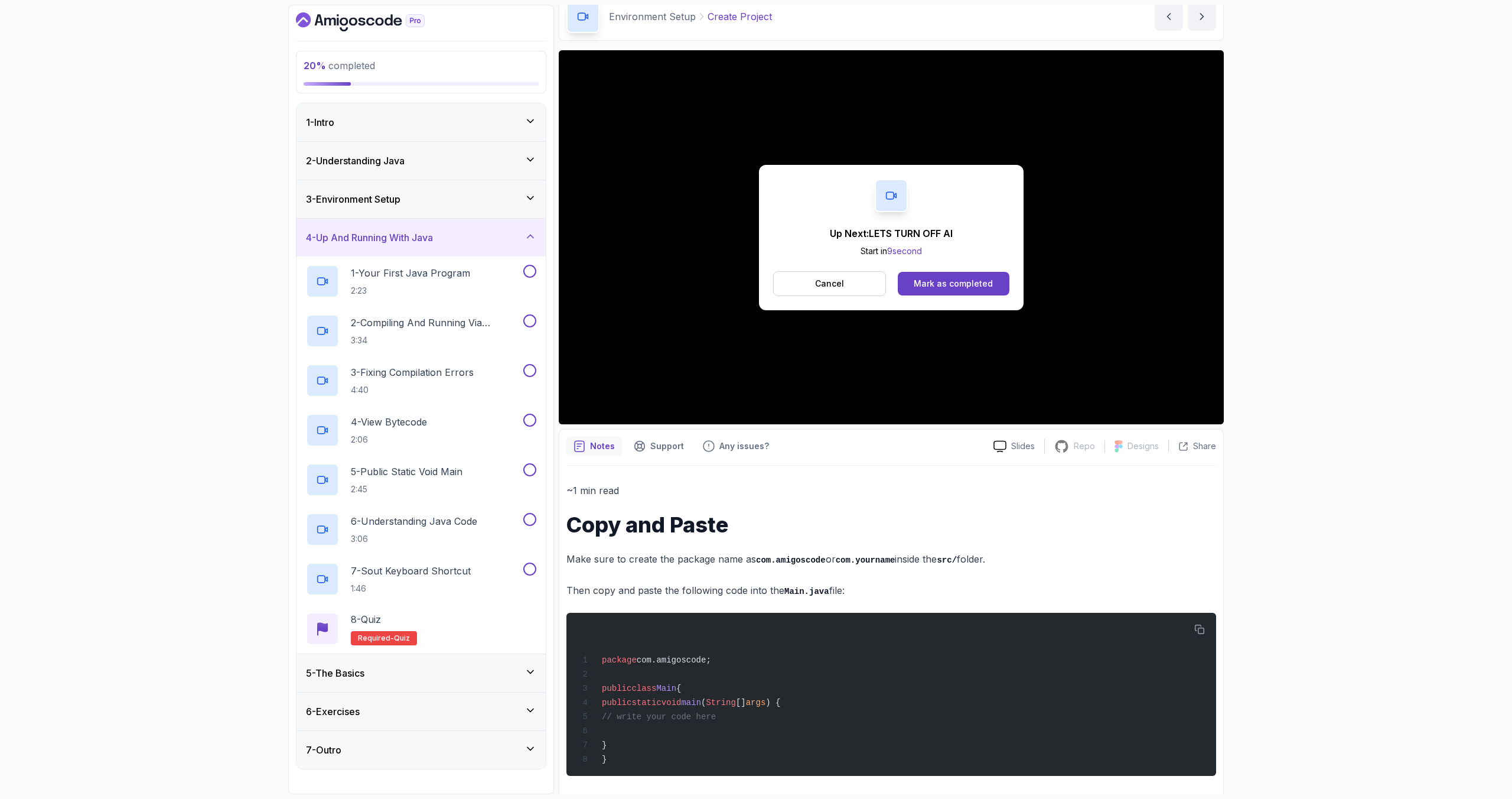
scroll to position [61, 0]
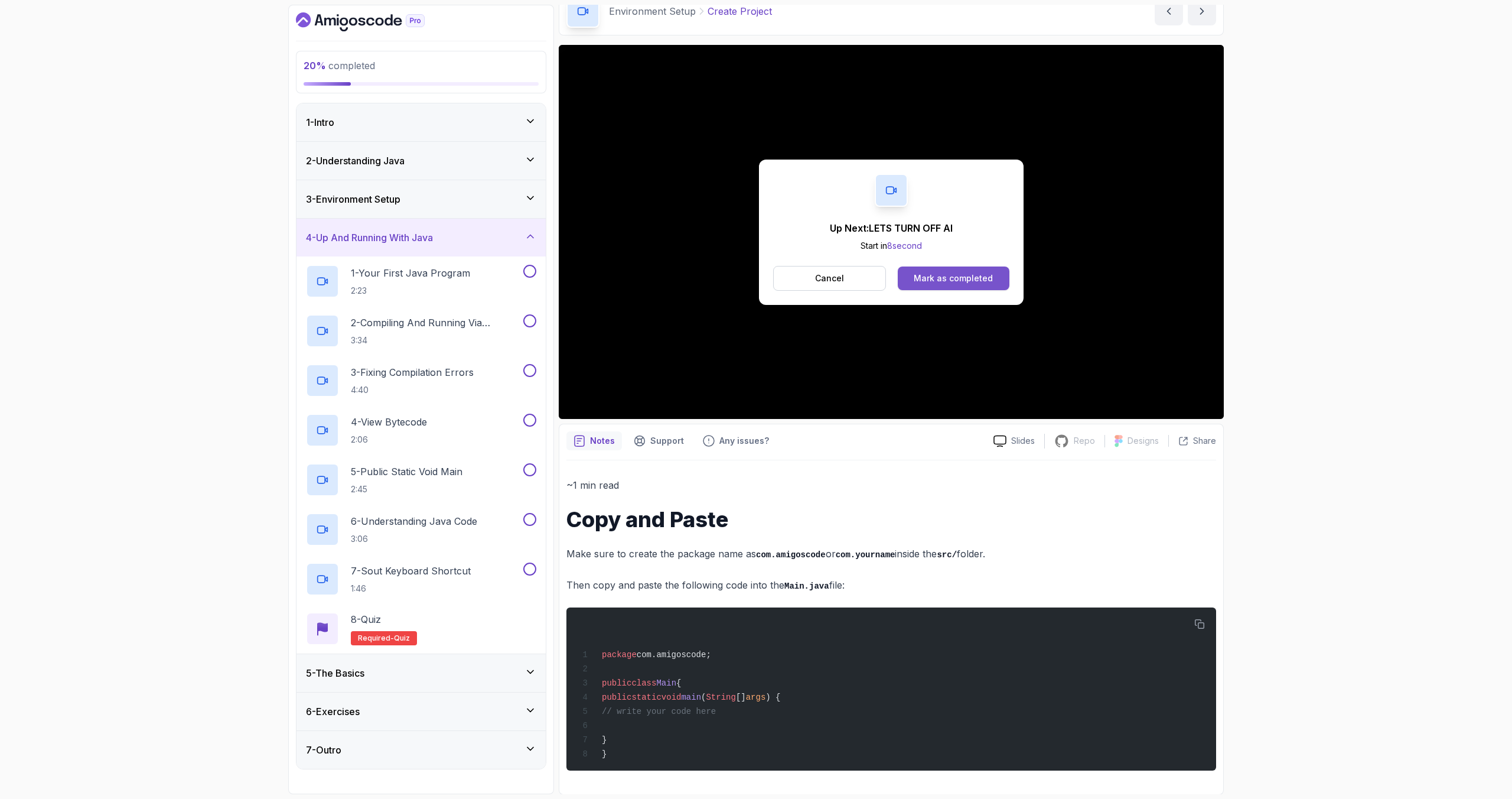
click at [941, 282] on div "Mark as completed" at bounding box center [954, 278] width 80 height 11
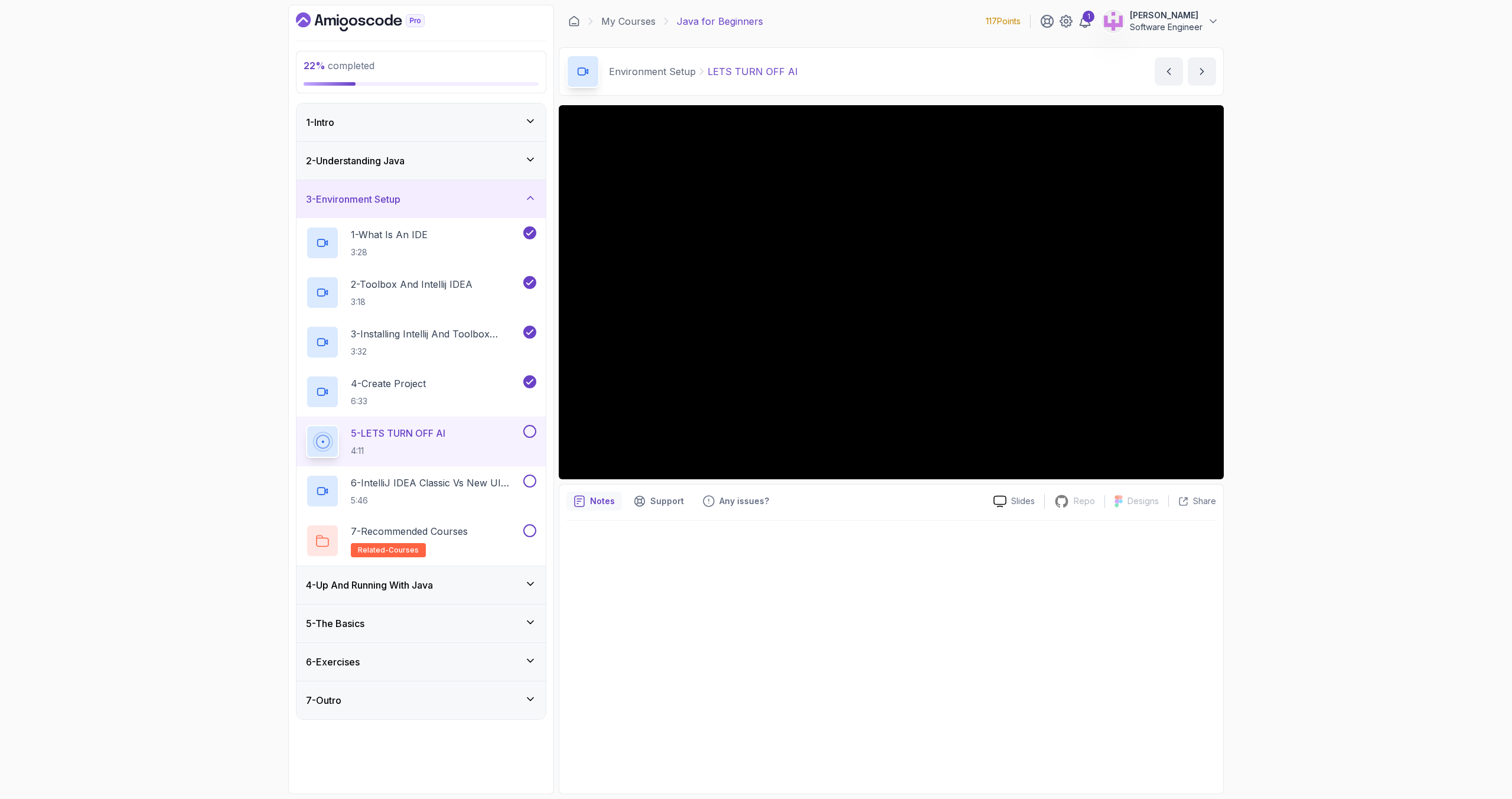
click at [1294, 509] on div "22 % completed 1 - Intro 2 - Understanding Java 3 - Environment Setup 1 - What …" at bounding box center [756, 399] width 1512 height 799
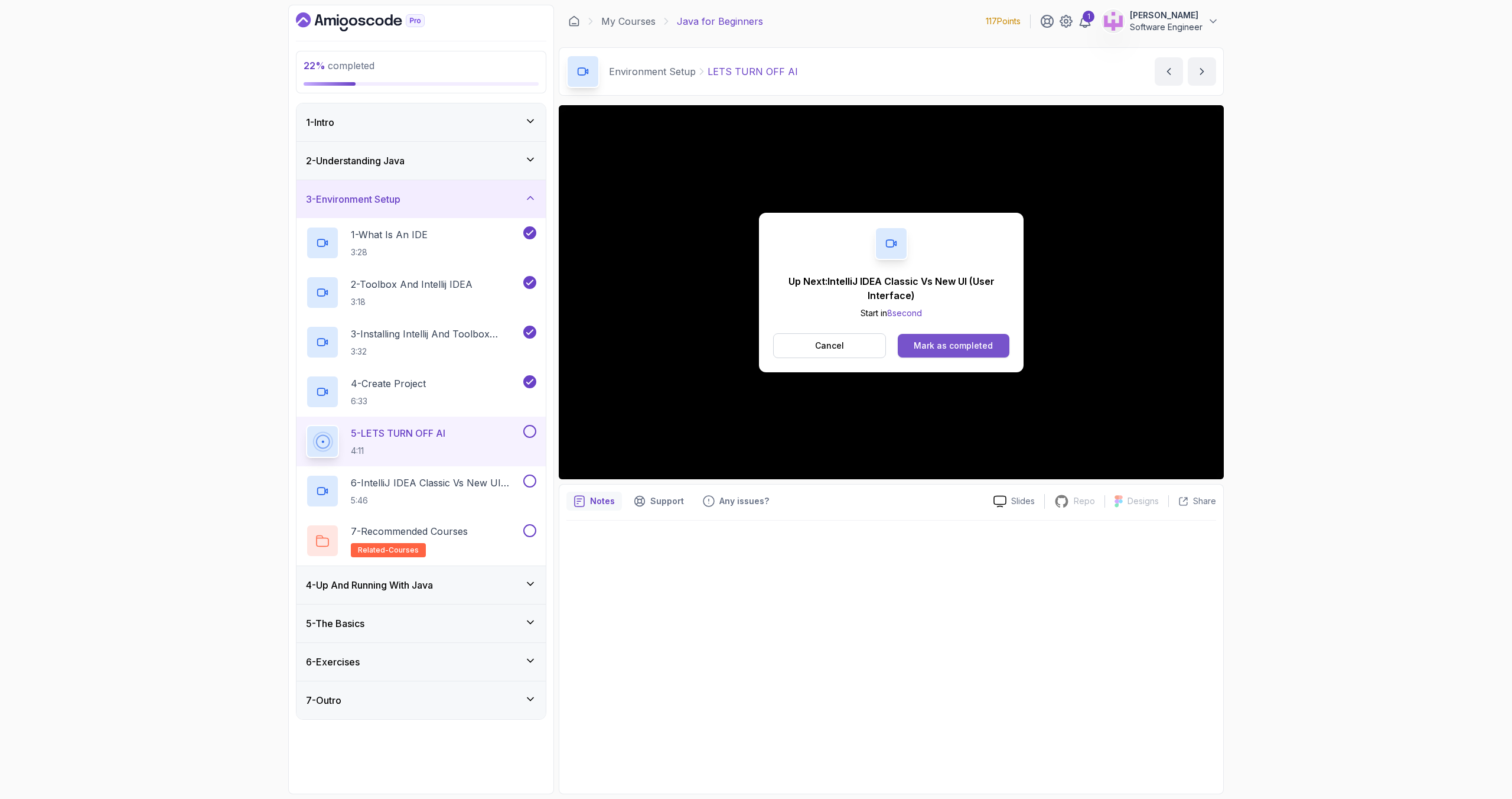
click at [938, 334] on button "Mark as completed" at bounding box center [954, 345] width 112 height 24
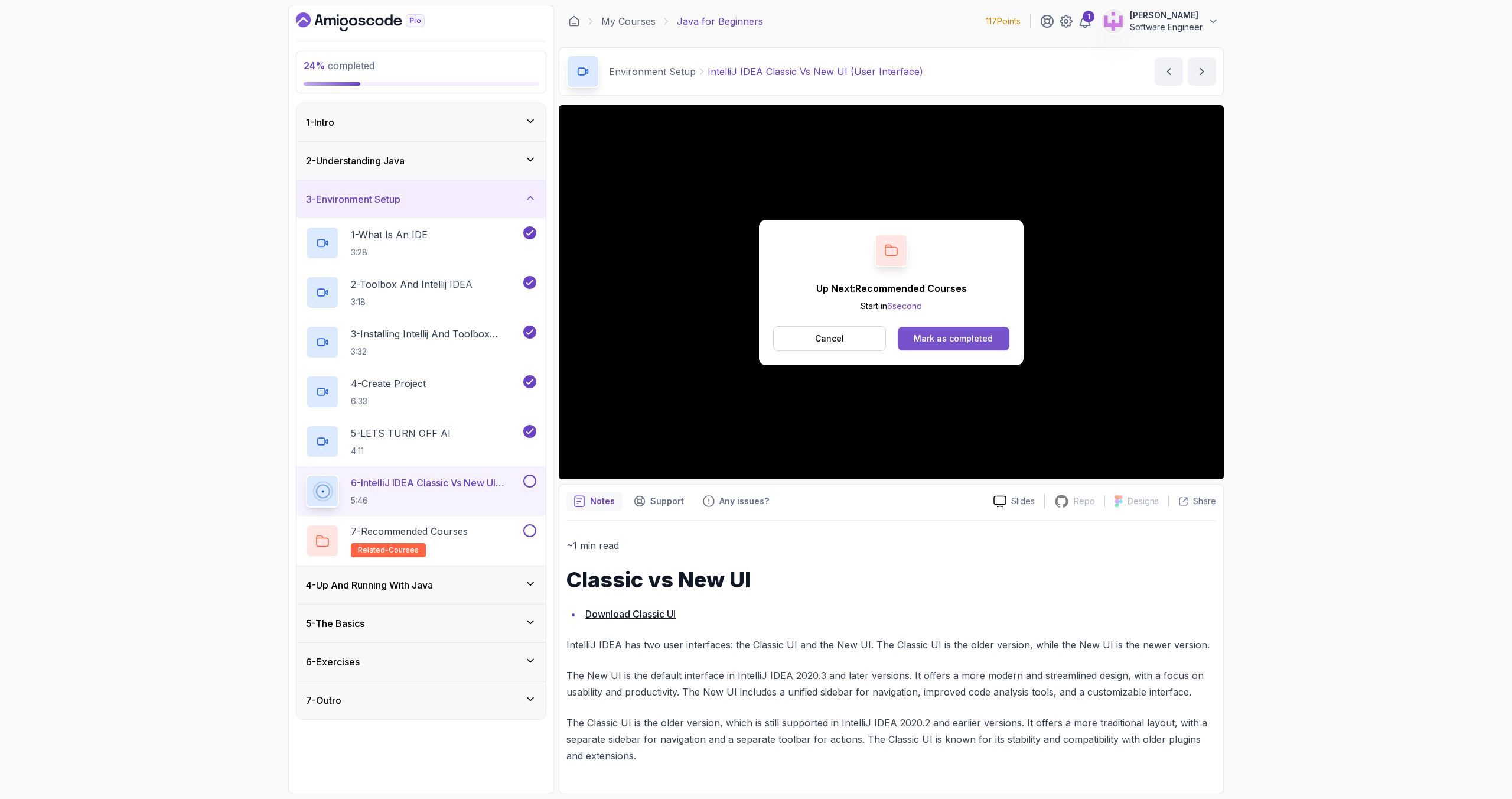
click at [952, 346] on button "Mark as completed" at bounding box center [954, 338] width 112 height 24
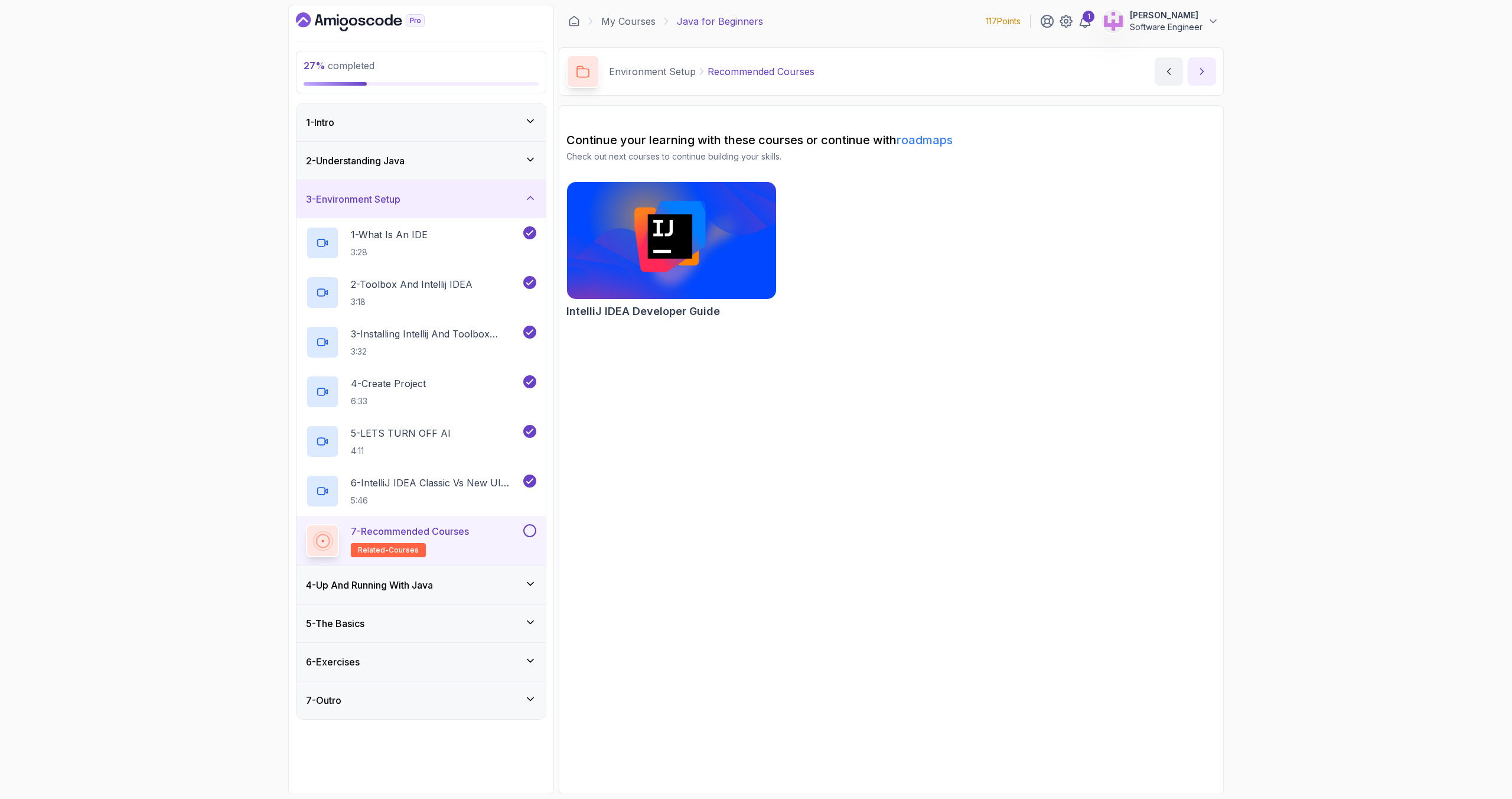
click at [1191, 72] on button "next content" at bounding box center [1202, 71] width 28 height 28
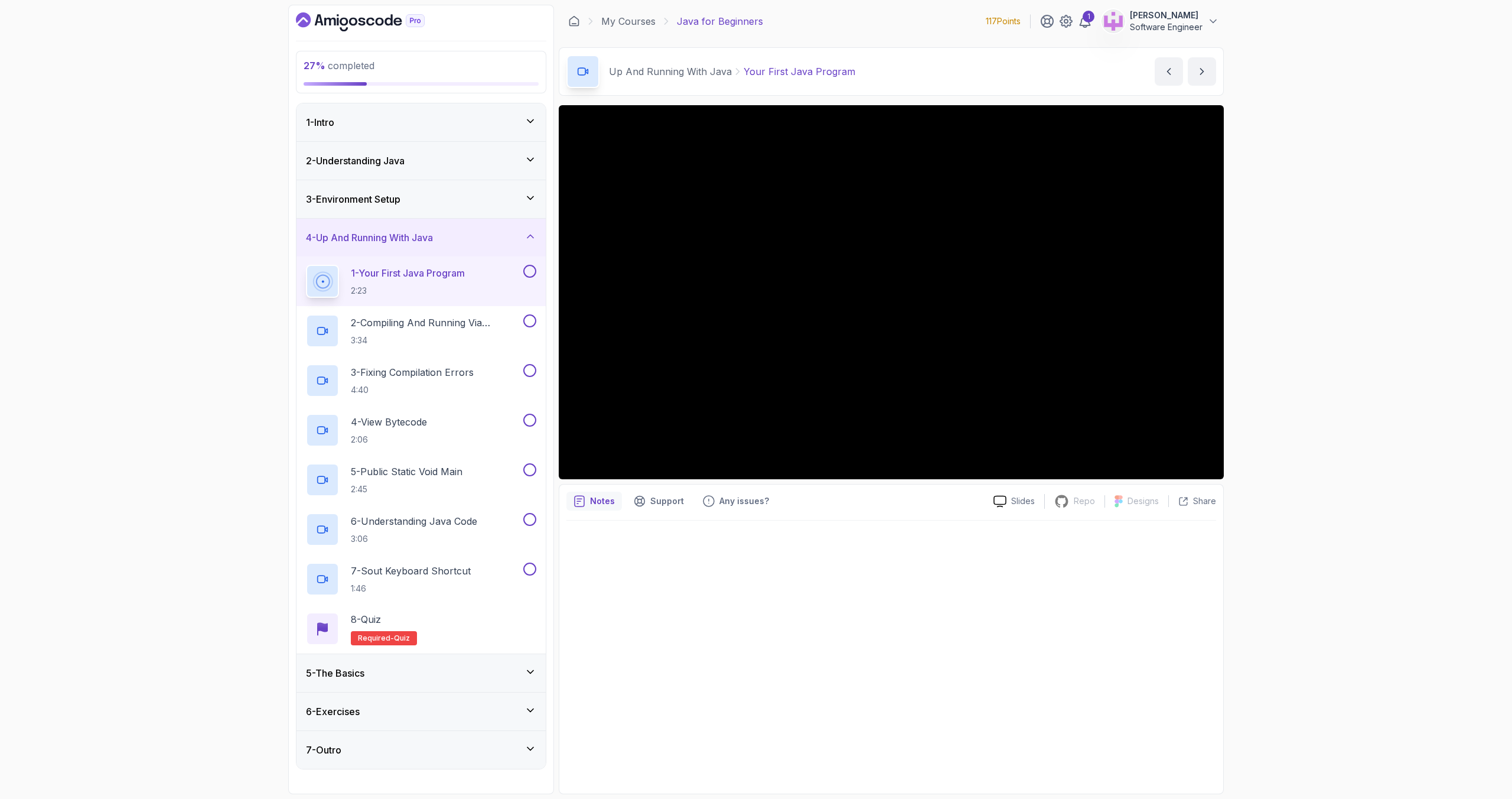
click at [1321, 474] on div "27 % completed 1 - Intro 2 - Understanding Java 3 - Environment Setup 4 - Up An…" at bounding box center [756, 399] width 1512 height 799
click at [1282, 462] on div "27 % completed 1 - Intro 2 - Understanding Java 3 - Environment Setup 4 - Up An…" at bounding box center [756, 399] width 1512 height 799
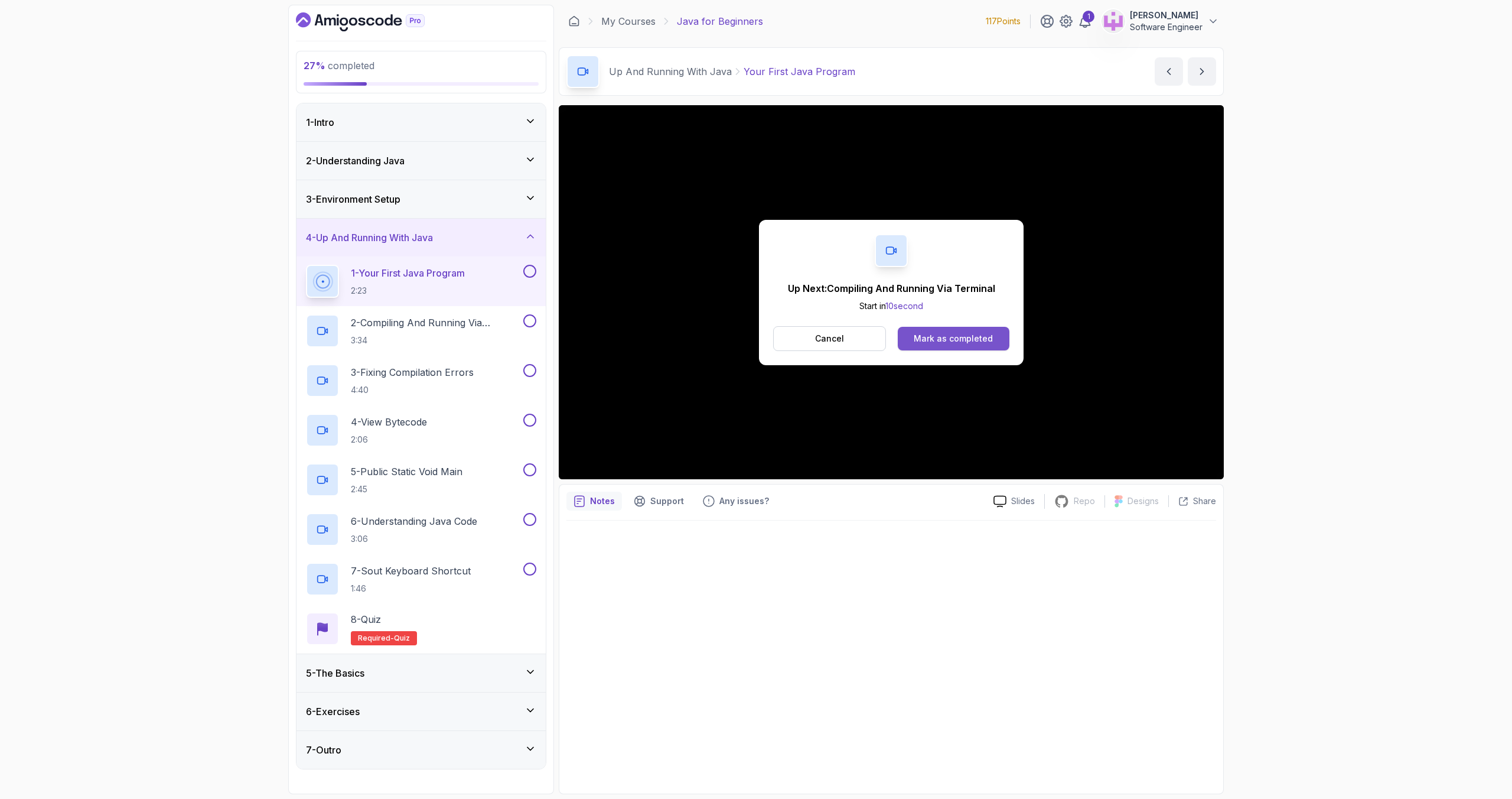
click at [965, 342] on div "Mark as completed" at bounding box center [954, 338] width 80 height 11
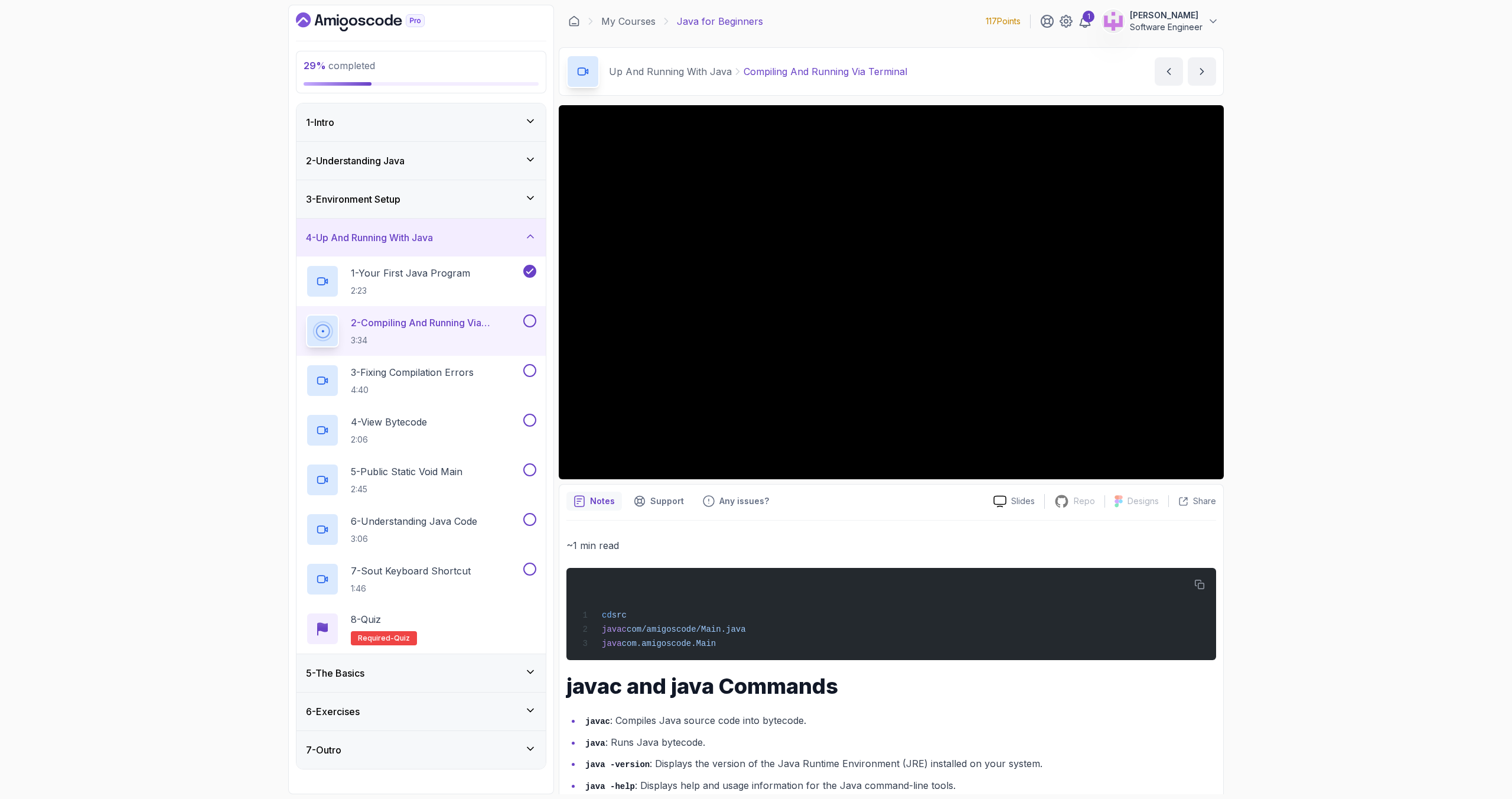
click at [1385, 112] on div "29 % completed 1 - Intro 2 - Understanding Java 3 - Environment Setup 4 - Up An…" at bounding box center [756, 399] width 1512 height 799
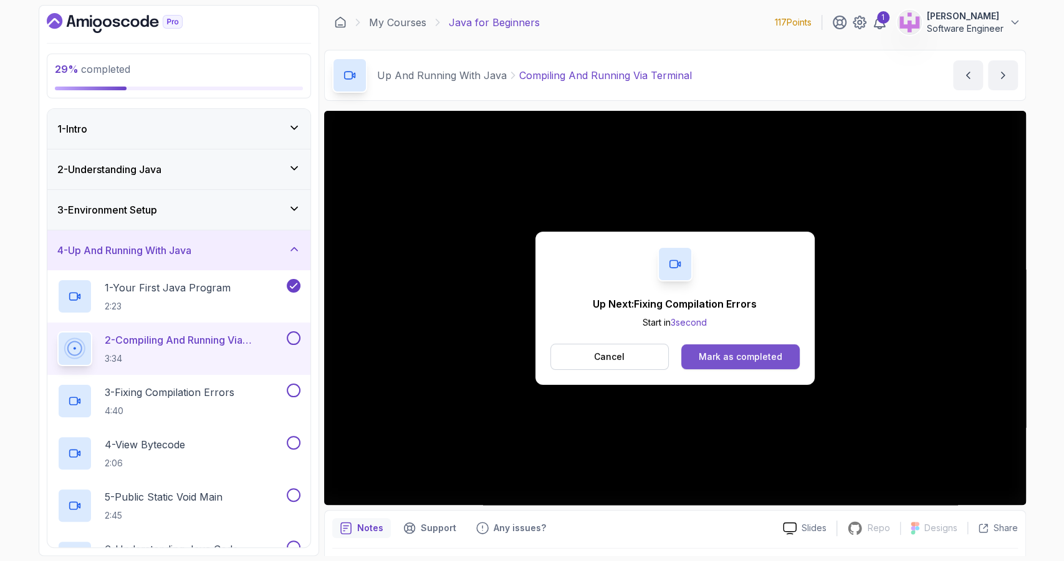
click at [760, 359] on div "Mark as completed" at bounding box center [741, 357] width 84 height 12
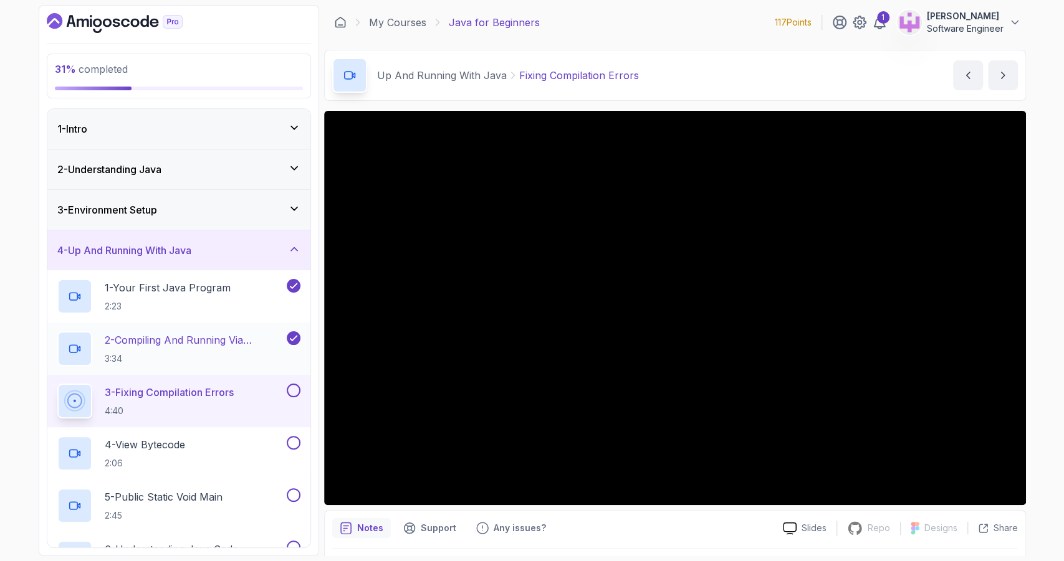
click at [241, 355] on p "3:34" at bounding box center [194, 359] width 179 height 12
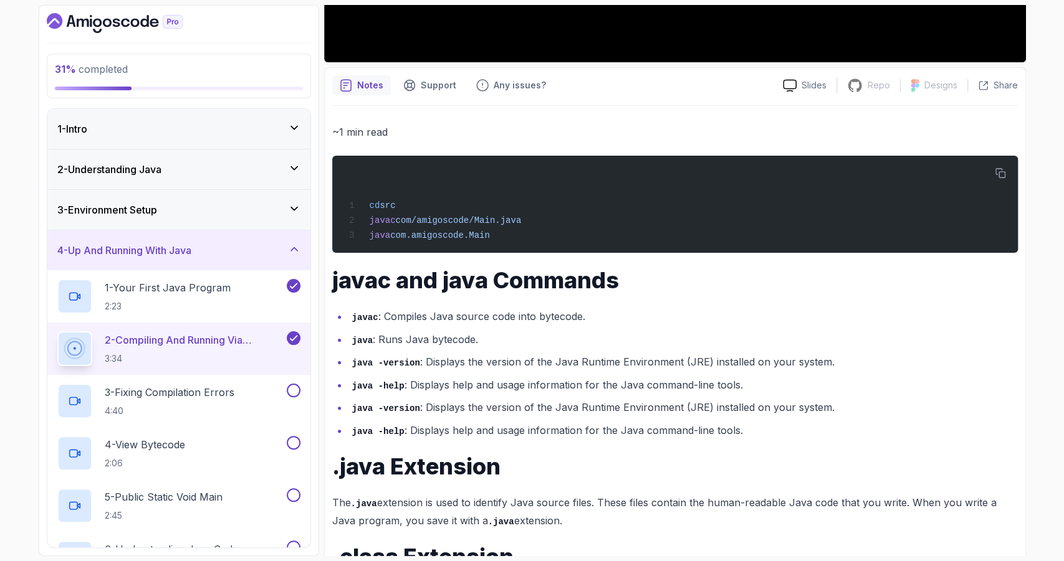
scroll to position [547, 0]
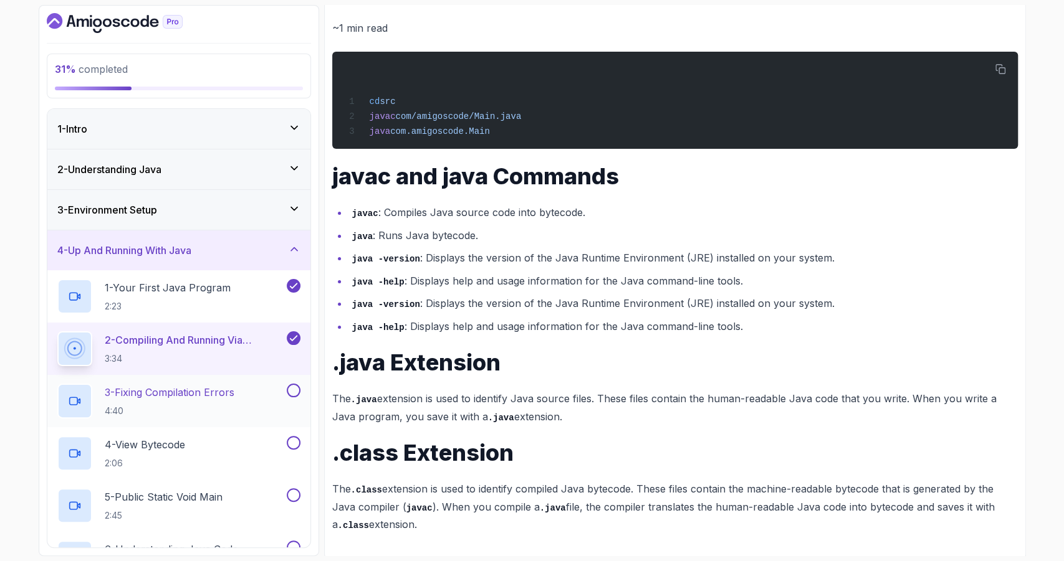
click at [265, 389] on div "3 - Fixing Compilation Errors 4:40" at bounding box center [170, 401] width 227 height 35
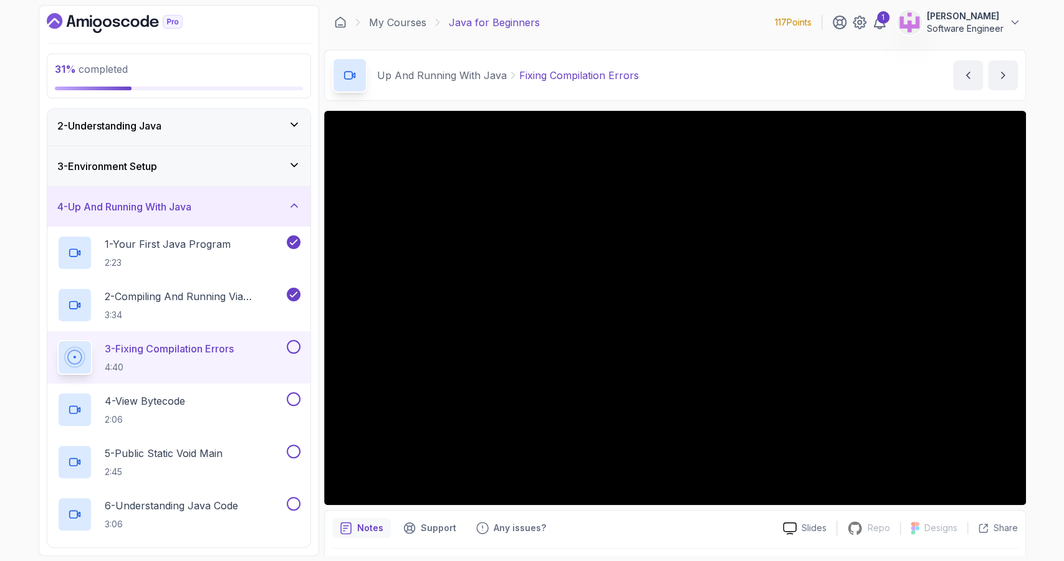
scroll to position [35, 0]
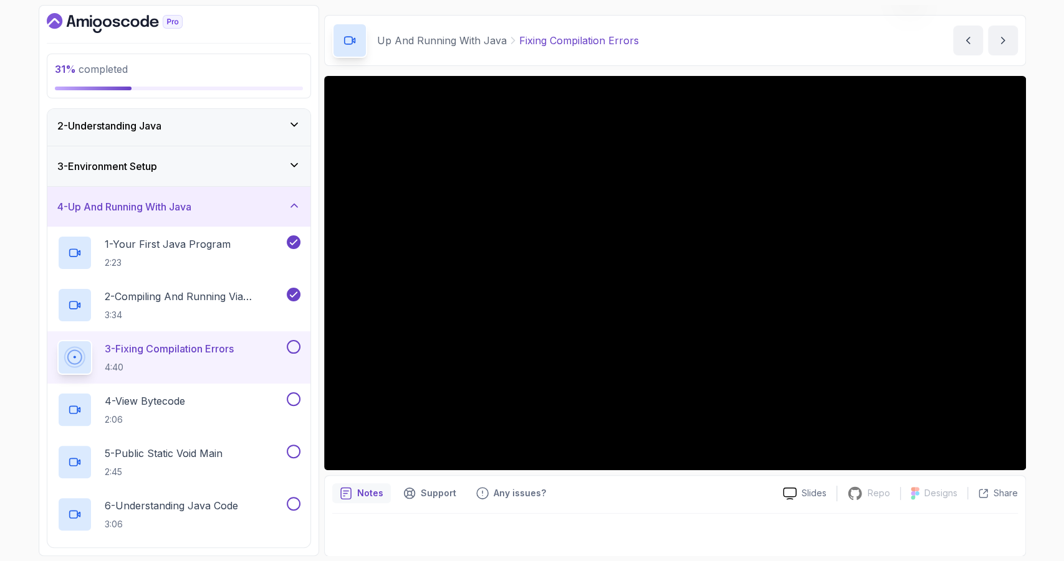
click at [697, 525] on div at bounding box center [674, 531] width 685 height 35
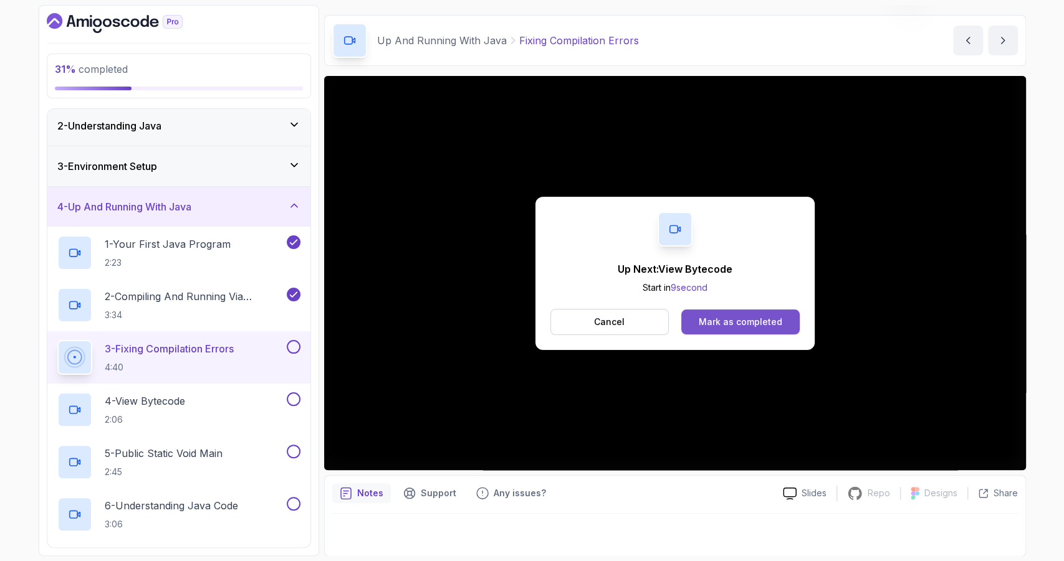
click at [716, 325] on div "Mark as completed" at bounding box center [741, 322] width 84 height 12
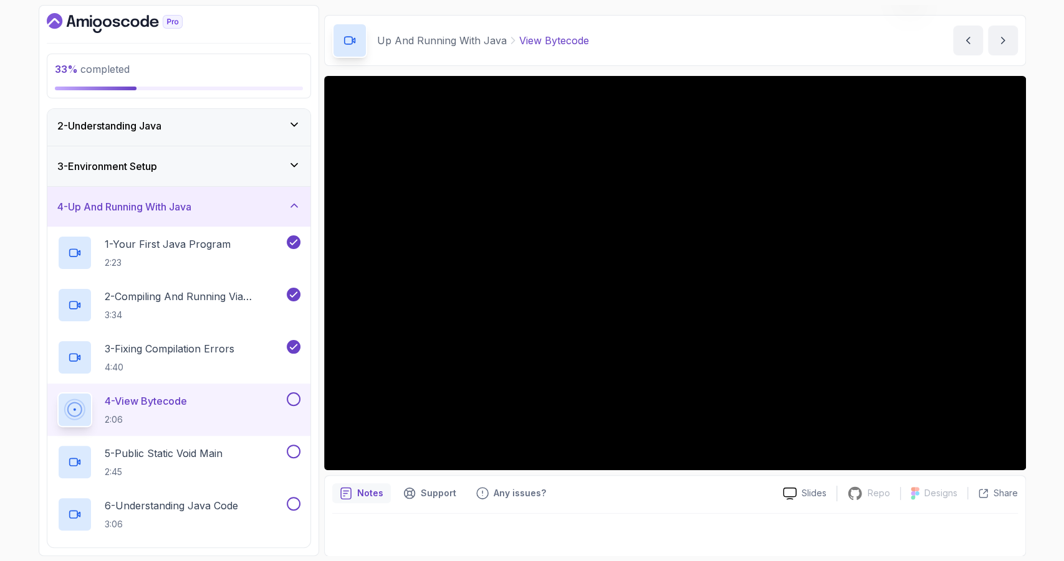
click at [709, 523] on div at bounding box center [674, 531] width 685 height 35
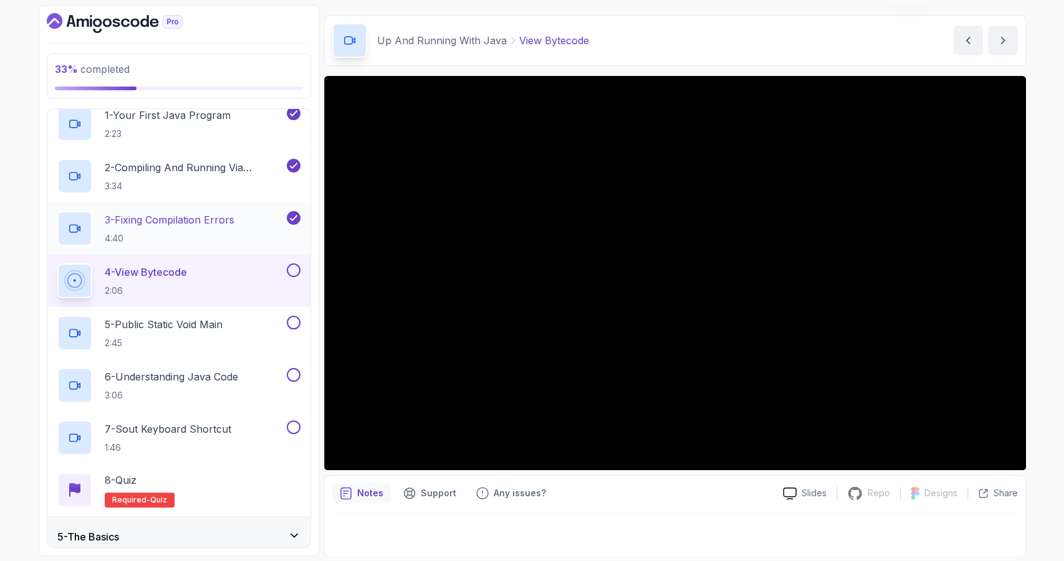
scroll to position [181, 0]
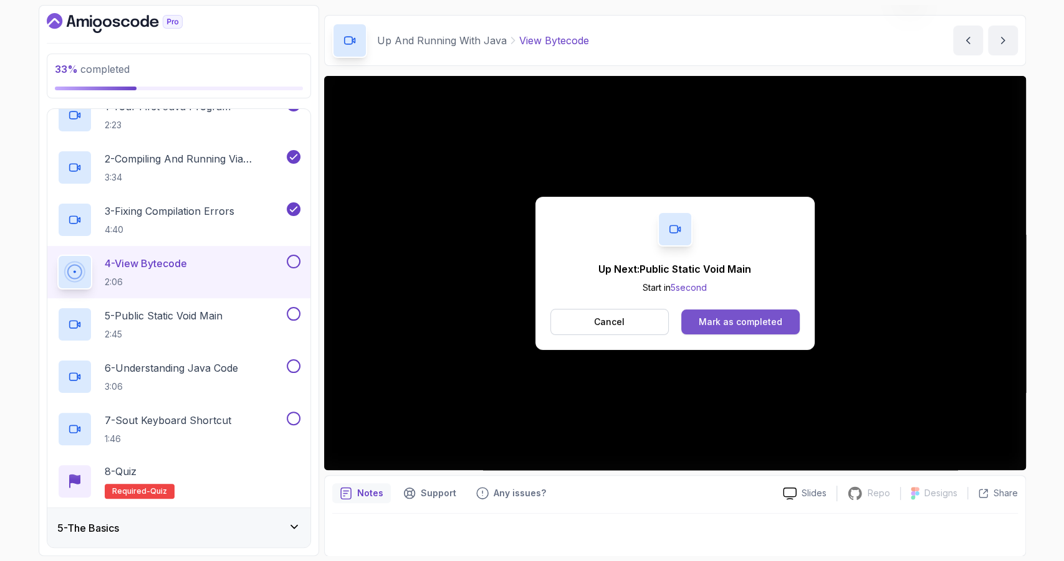
click at [748, 327] on div "Mark as completed" at bounding box center [741, 322] width 84 height 12
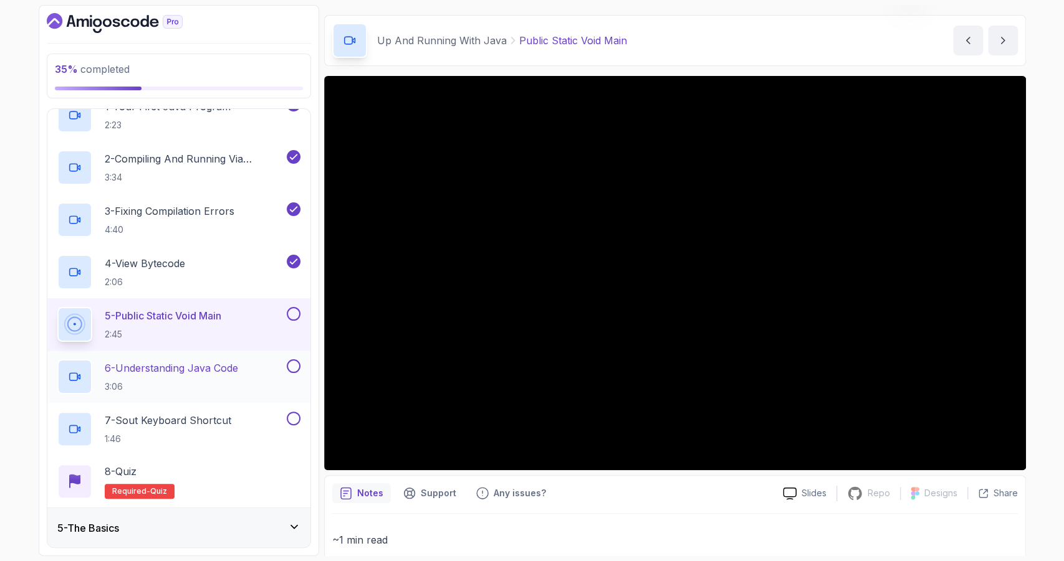
scroll to position [260, 0]
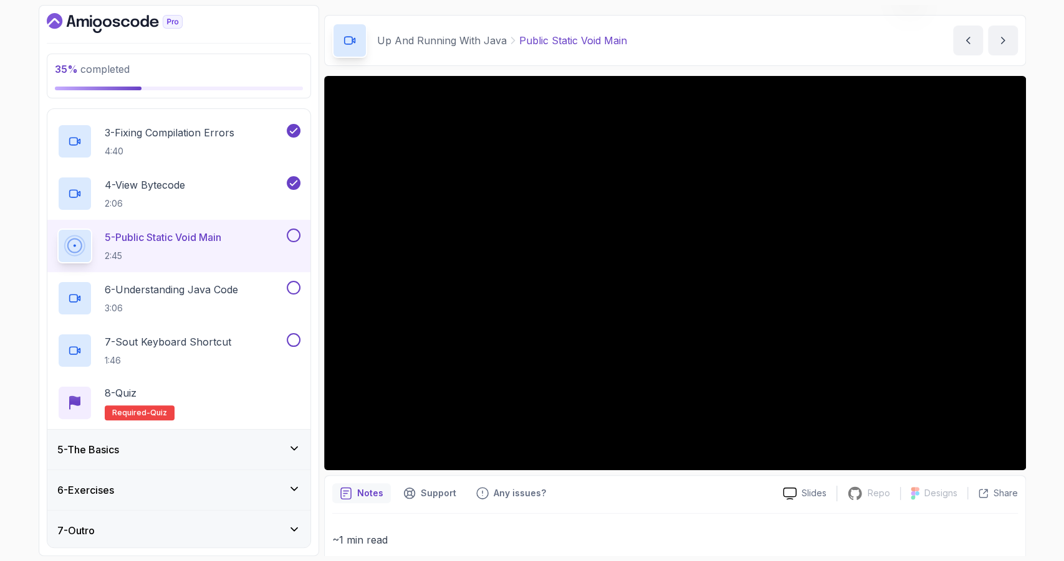
click at [292, 442] on icon at bounding box center [294, 448] width 12 height 12
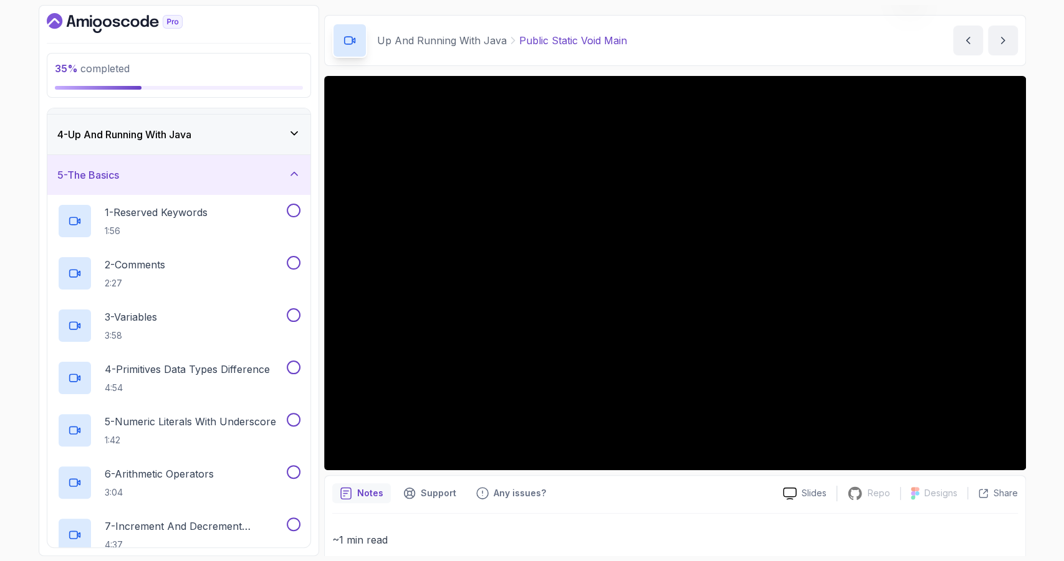
scroll to position [103, 0]
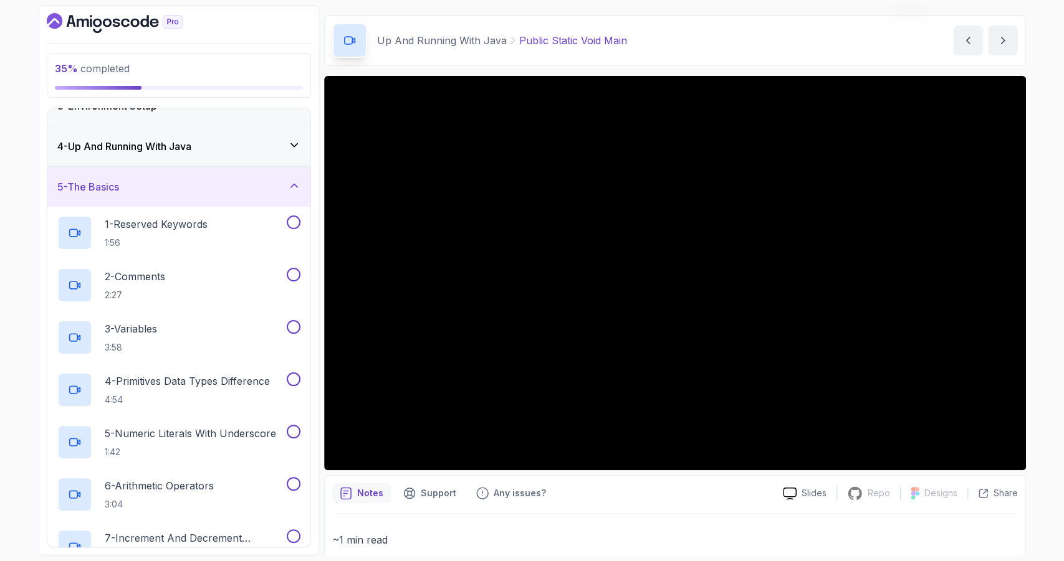
click at [292, 191] on div "5 - The Basics" at bounding box center [178, 186] width 243 height 15
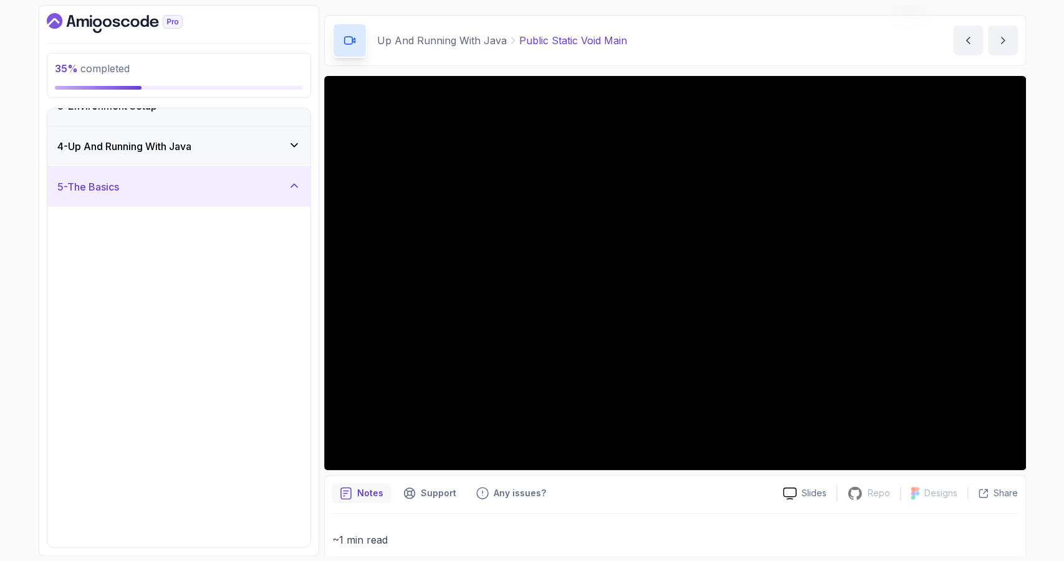
scroll to position [0, 0]
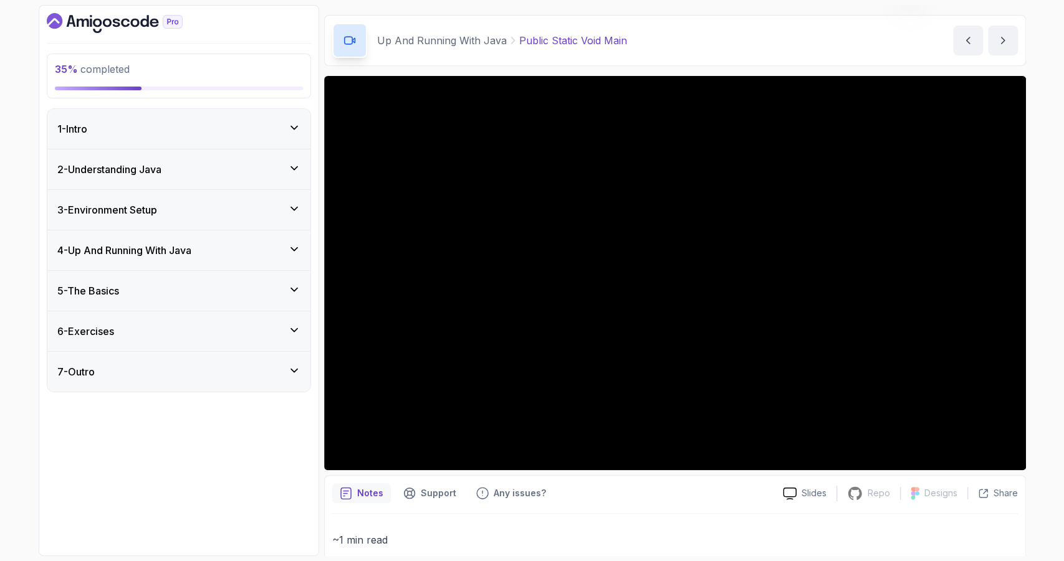
click at [282, 204] on div "3 - Environment Setup" at bounding box center [178, 210] width 243 height 15
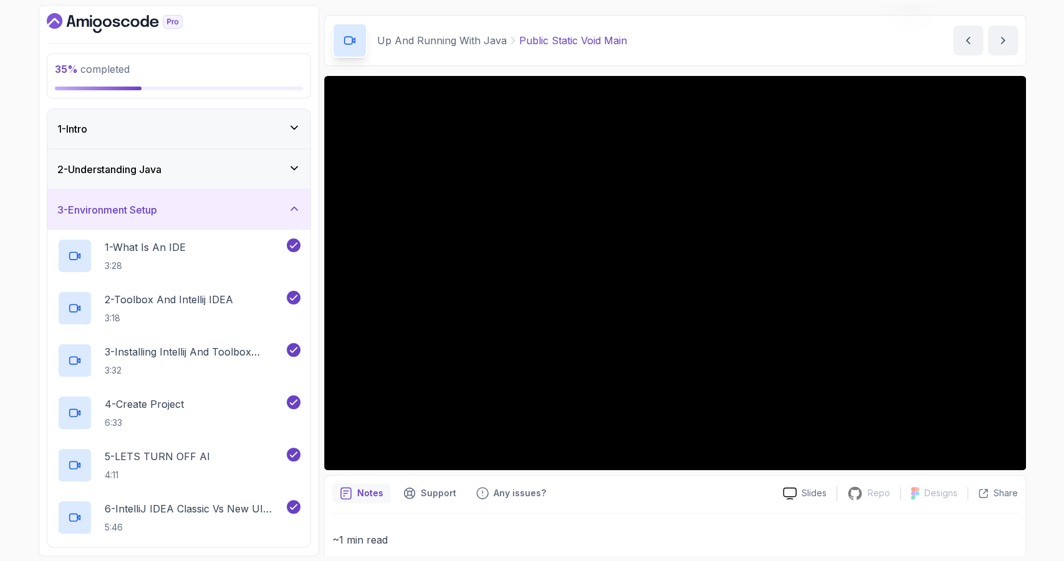
click at [279, 208] on div "3 - Environment Setup" at bounding box center [178, 210] width 243 height 15
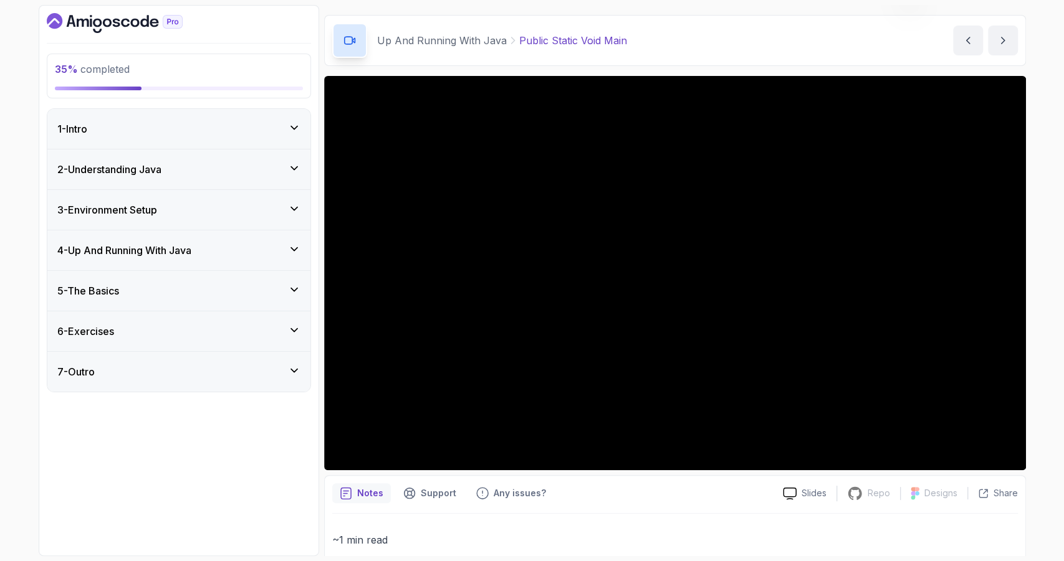
click at [259, 241] on div "4 - Up And Running With Java" at bounding box center [178, 251] width 263 height 40
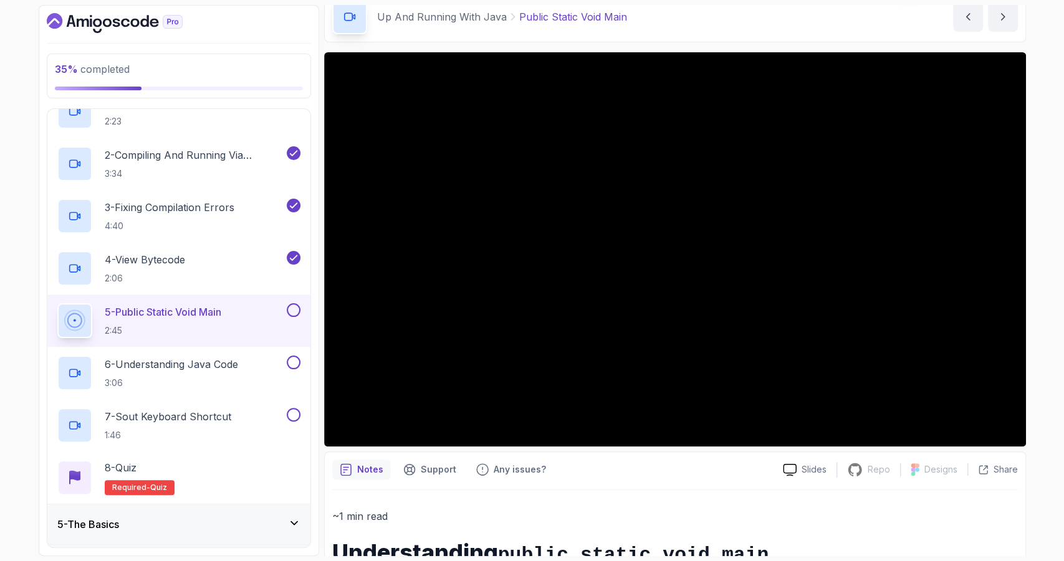
scroll to position [279, 0]
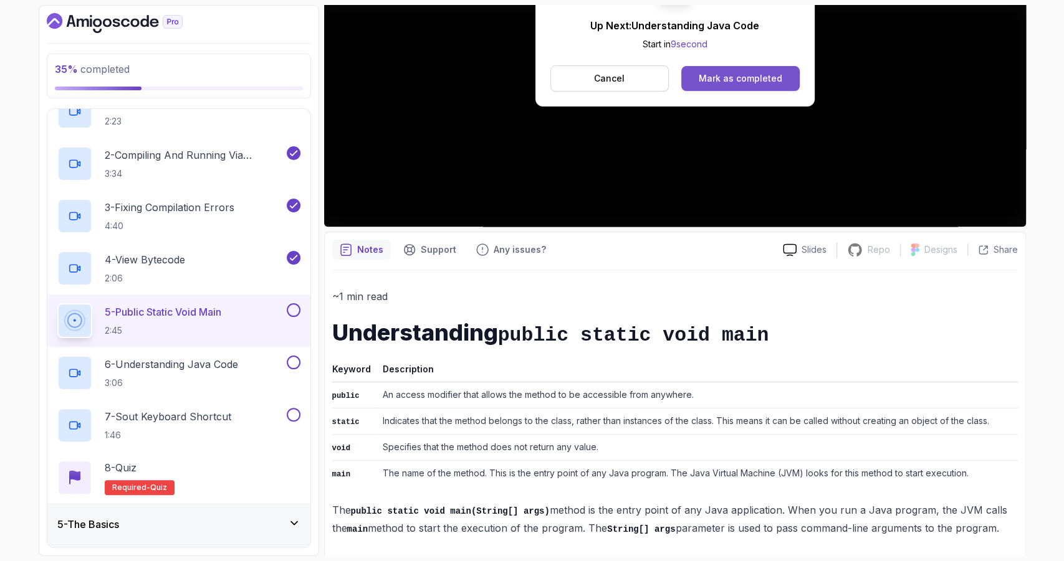
click at [728, 82] on div "Mark as completed" at bounding box center [741, 78] width 84 height 12
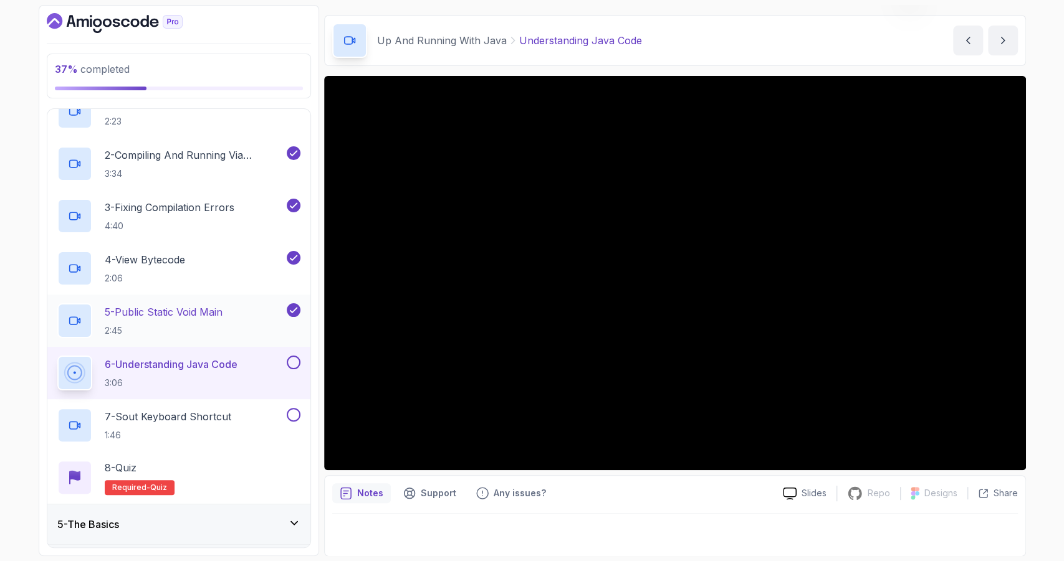
click at [241, 310] on div "5 - Public Static Void Main 2:45" at bounding box center [170, 320] width 227 height 35
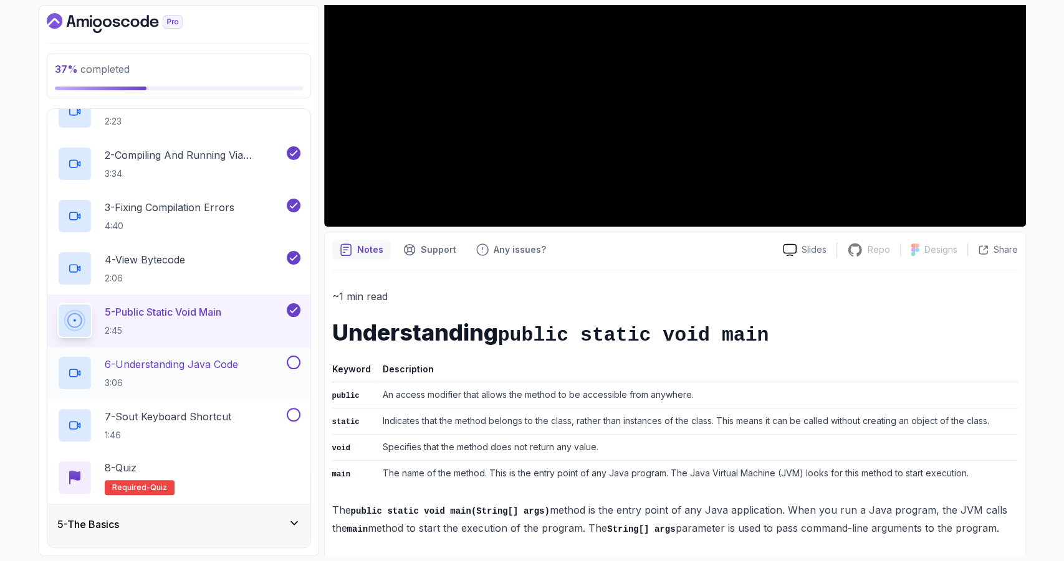
click at [235, 367] on p "6 - Understanding Java Code" at bounding box center [171, 364] width 133 height 15
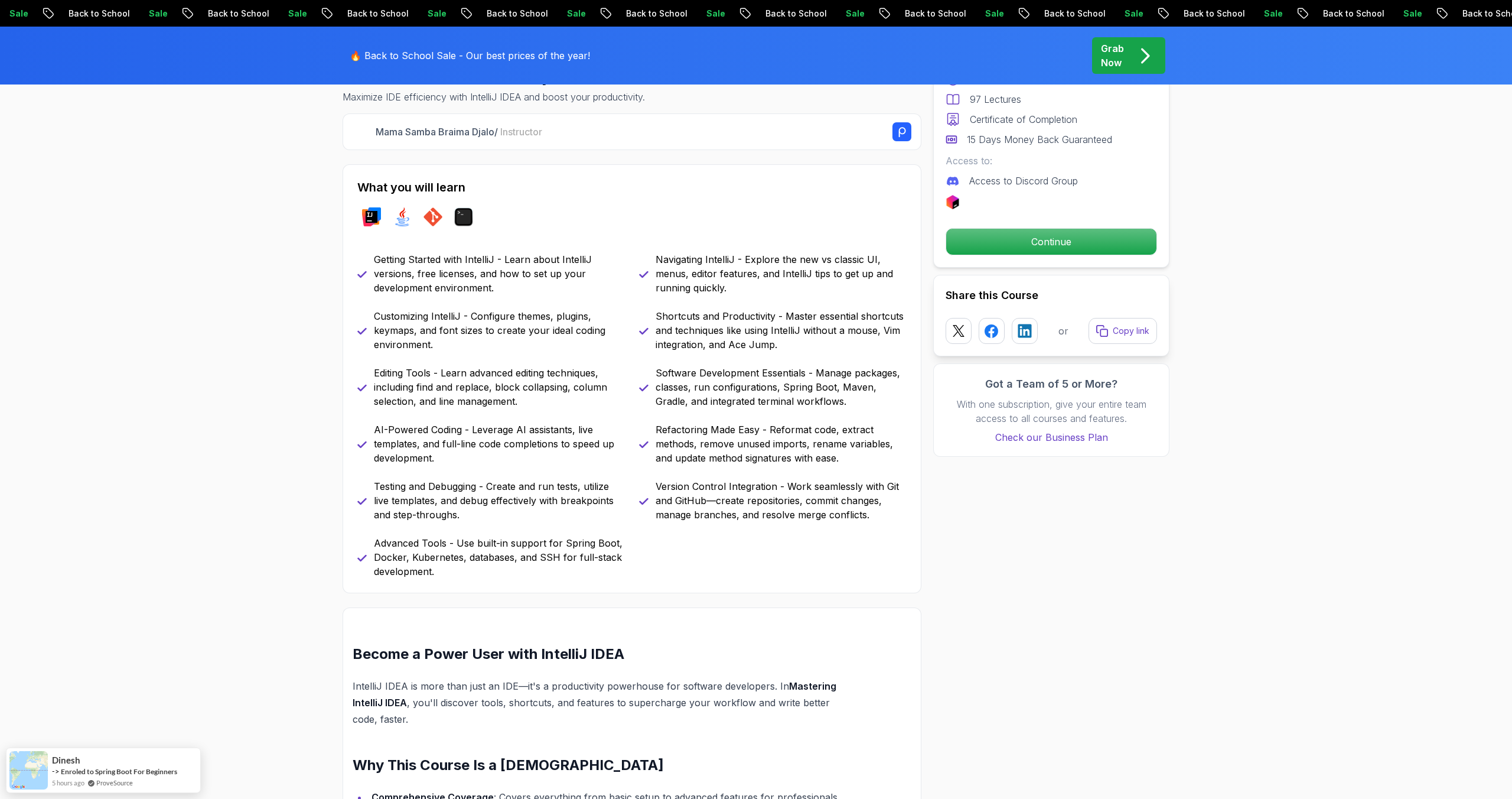
scroll to position [504, 0]
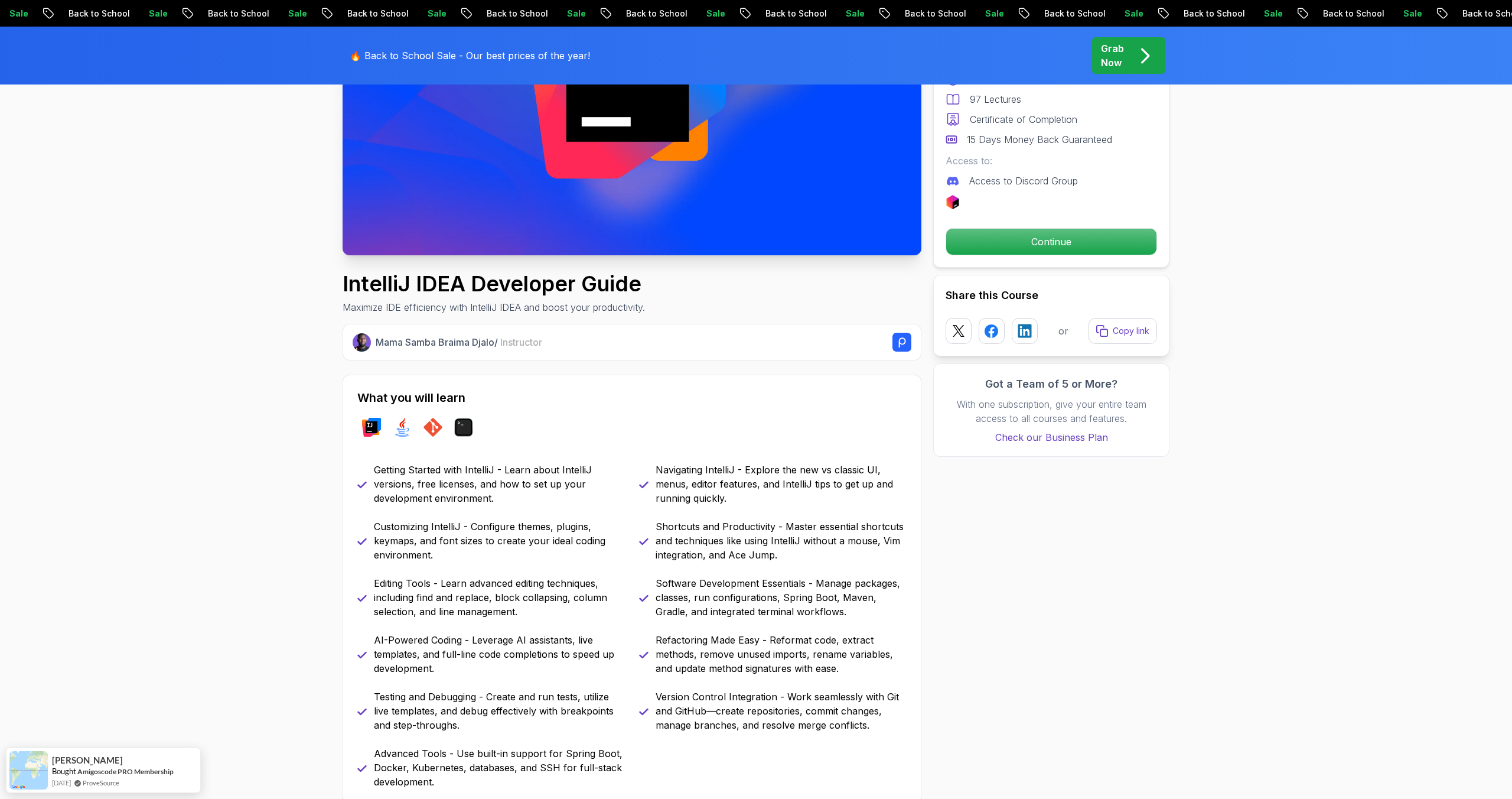
scroll to position [209, 0]
